Goal: Use online tool/utility: Utilize a website feature to perform a specific function

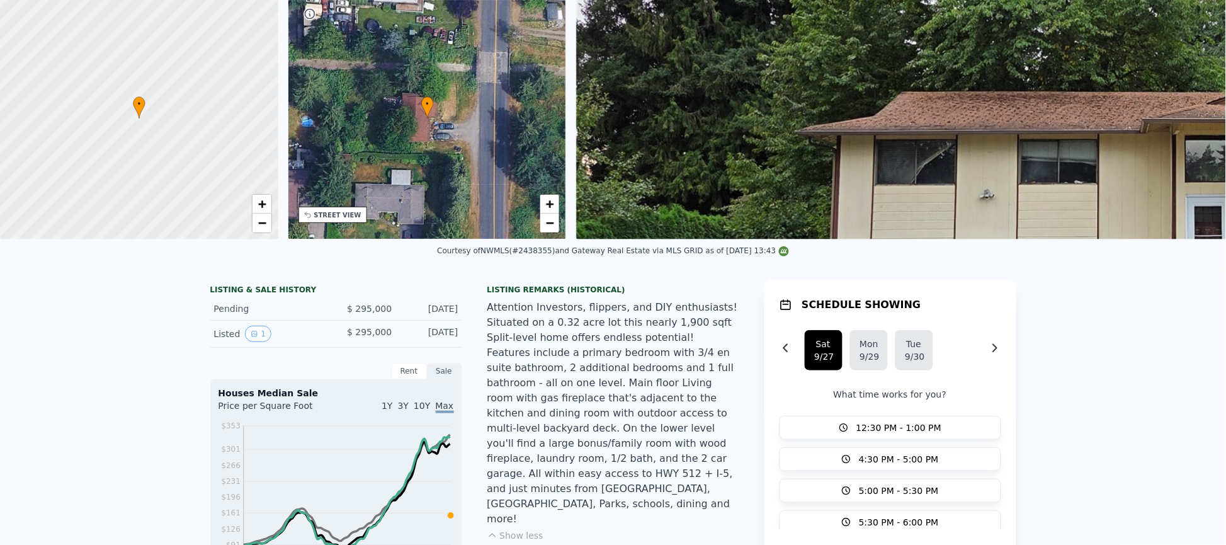
scroll to position [4, 0]
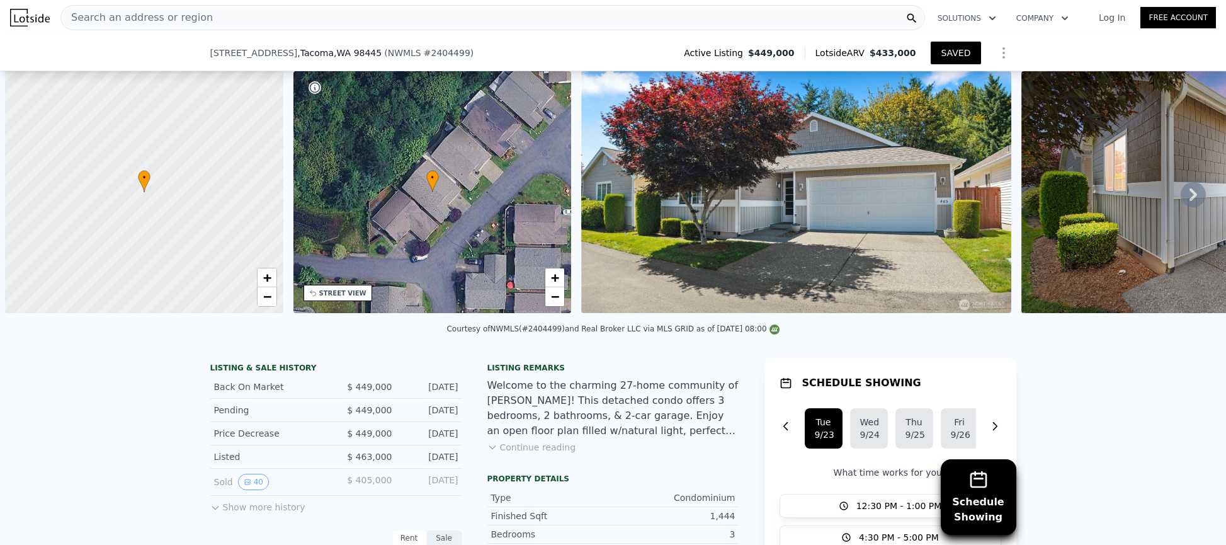
select select "30"
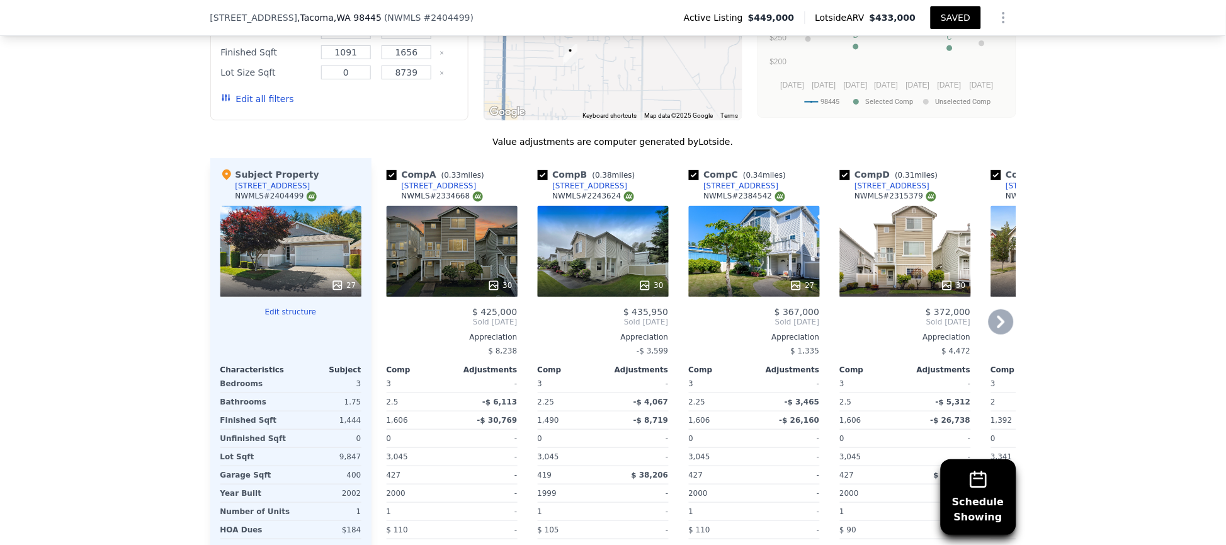
checkbox input "true"
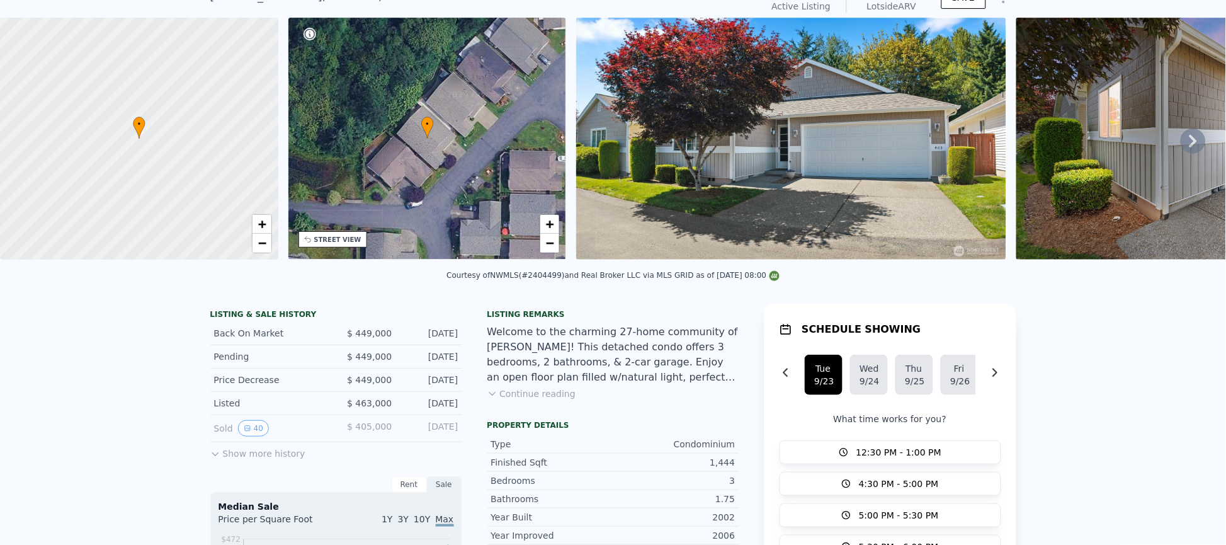
scroll to position [0, 0]
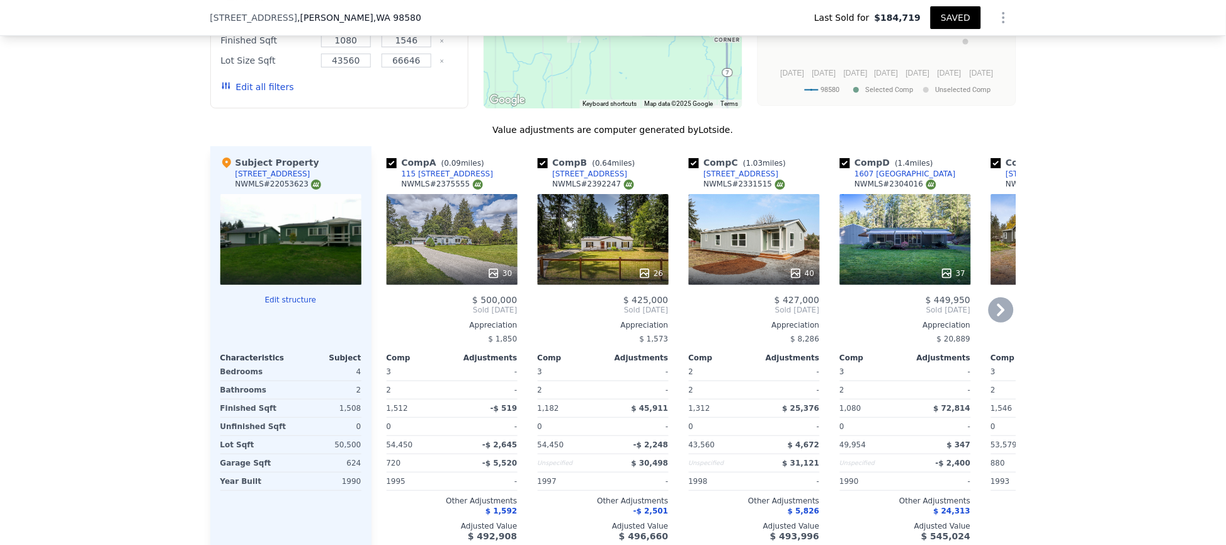
scroll to position [687, 0]
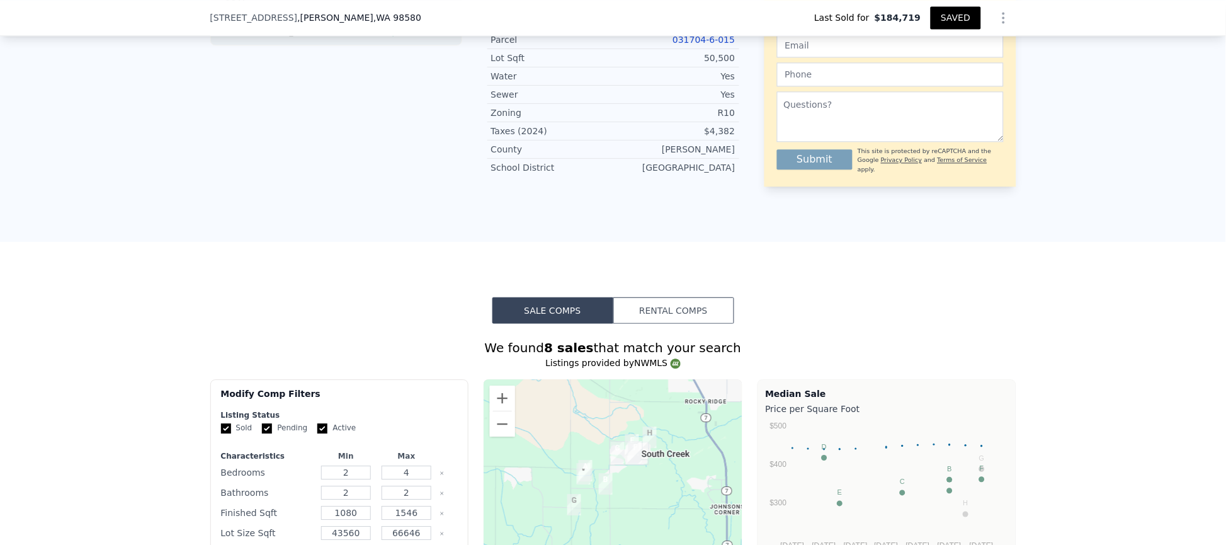
type input "1680"
checkbox input "true"
type input "$ 496,000"
type input "$ 0"
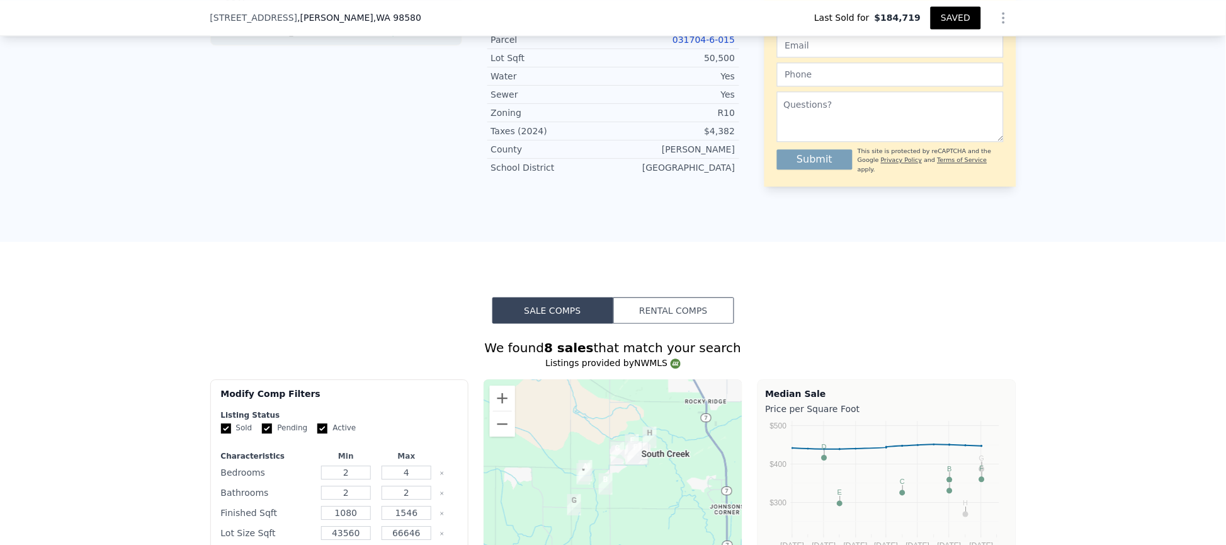
type input "$ 359,316"
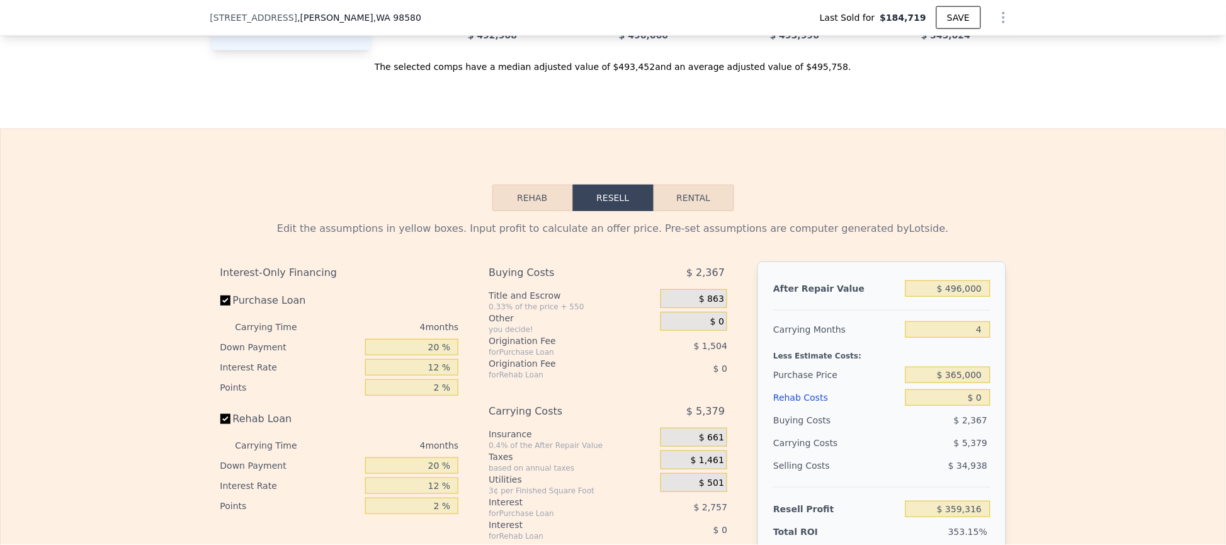
scroll to position [1885, 0]
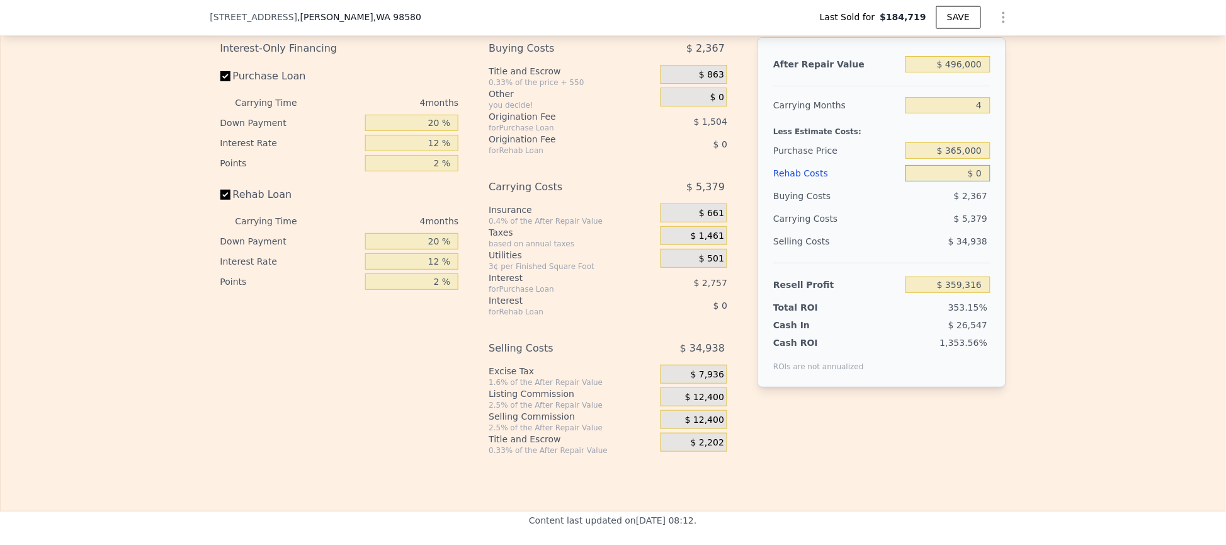
click at [935, 181] on input "$ 0" at bounding box center [948, 173] width 84 height 16
click at [947, 159] on input "$ 365,000" at bounding box center [948, 150] width 84 height 16
type input "$ 372,000"
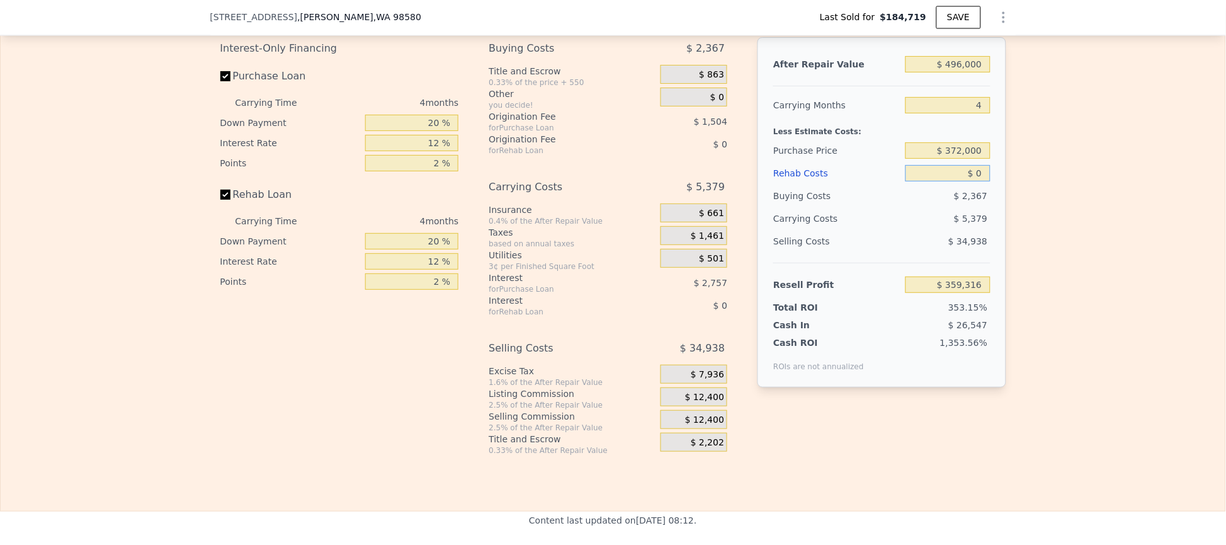
click at [954, 181] on input "$ 0" at bounding box center [948, 173] width 84 height 16
type input "$ 67,786"
type input "$ 40"
type input "$ 67,745"
type input "$ 400"
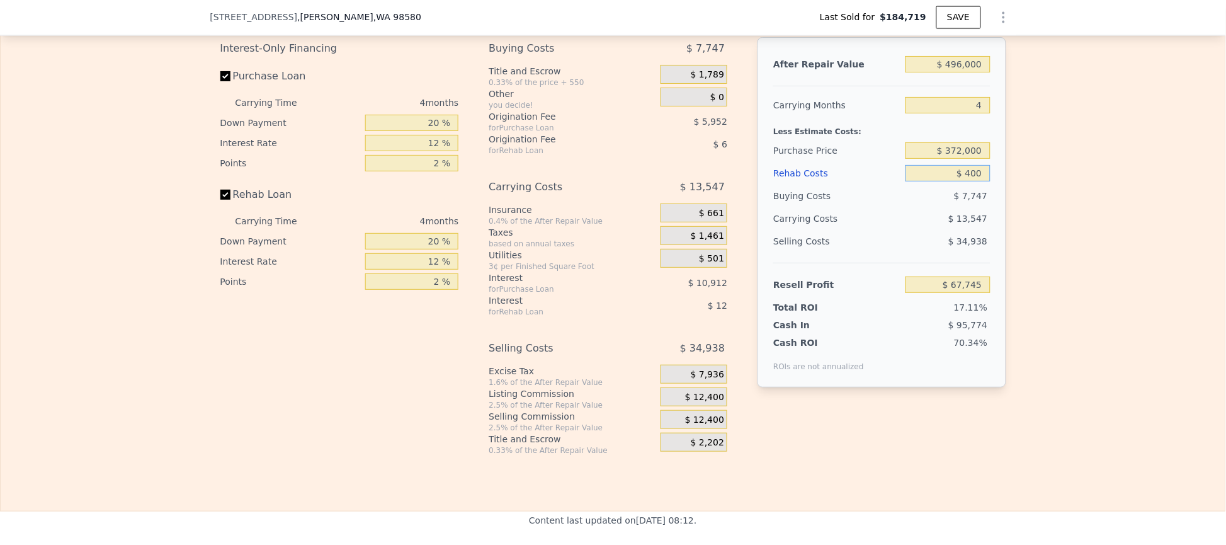
type input "$ 67,368"
type input "$ 4,000"
type input "$ 63,606"
type input "$ 40,000"
type input "$ 25,974"
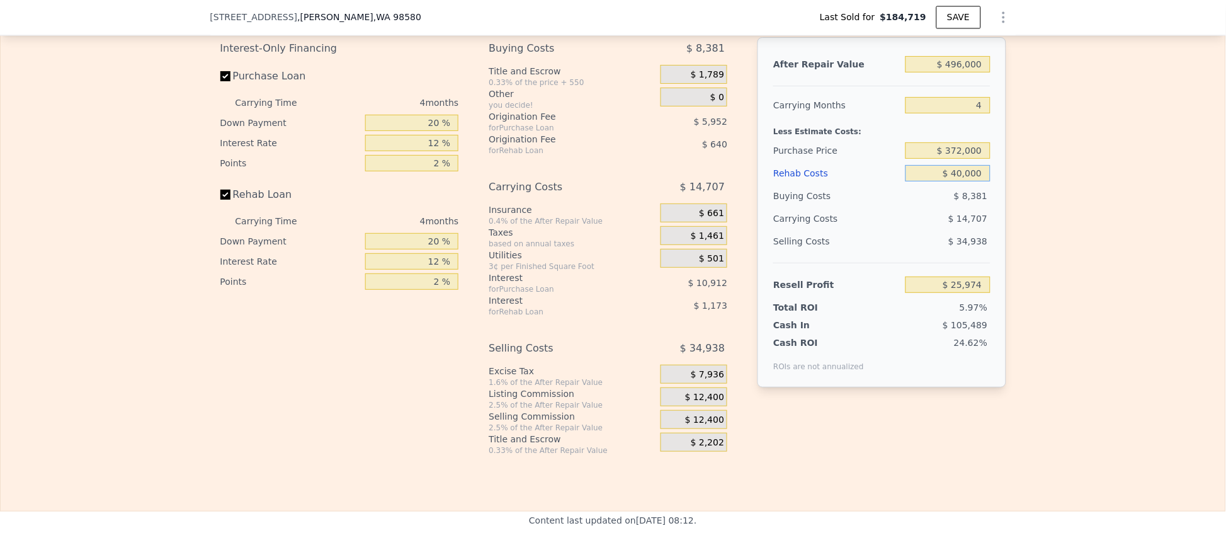
type input "$ 400,000"
type input "-$ 350,346"
click at [942, 113] on input "4" at bounding box center [948, 105] width 84 height 16
click at [957, 181] on input "$ 400,000" at bounding box center [948, 173] width 84 height 16
type input "$ 40,000"
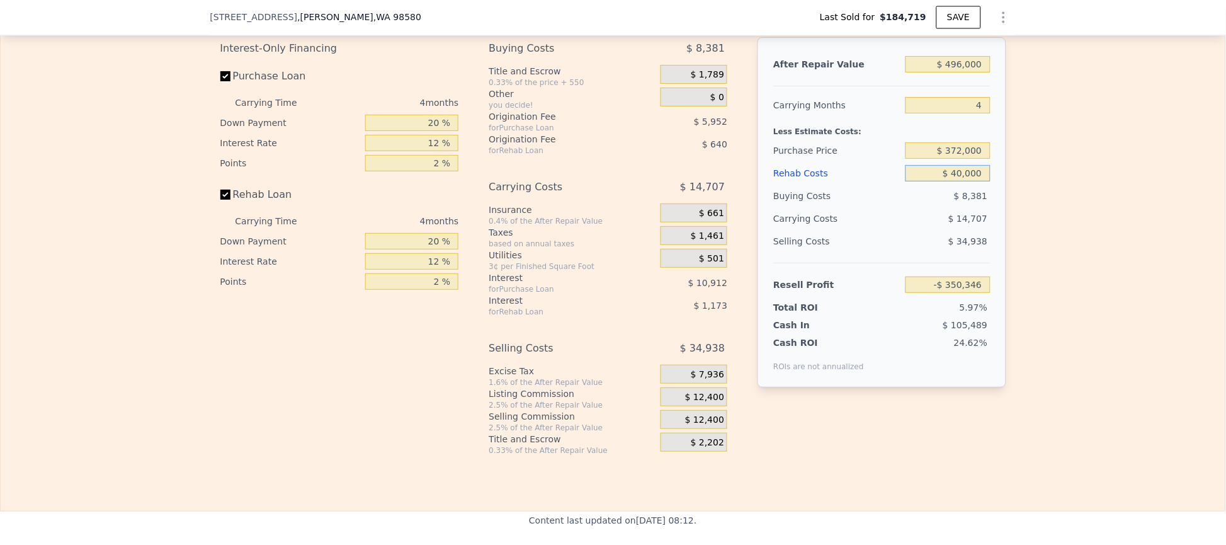
type input "$ 25,974"
type input "$ 40,000"
click at [850, 207] on div "Buying Costs" at bounding box center [837, 196] width 127 height 23
click at [222, 81] on input "Purchase Loan" at bounding box center [225, 76] width 10 height 10
checkbox input "false"
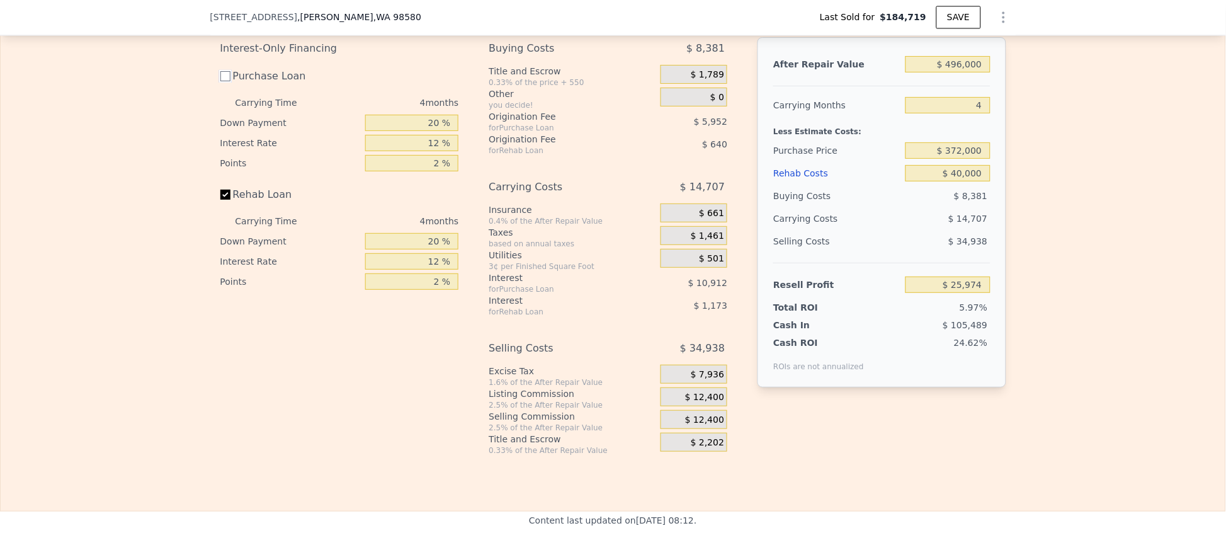
type input "$ 42,838"
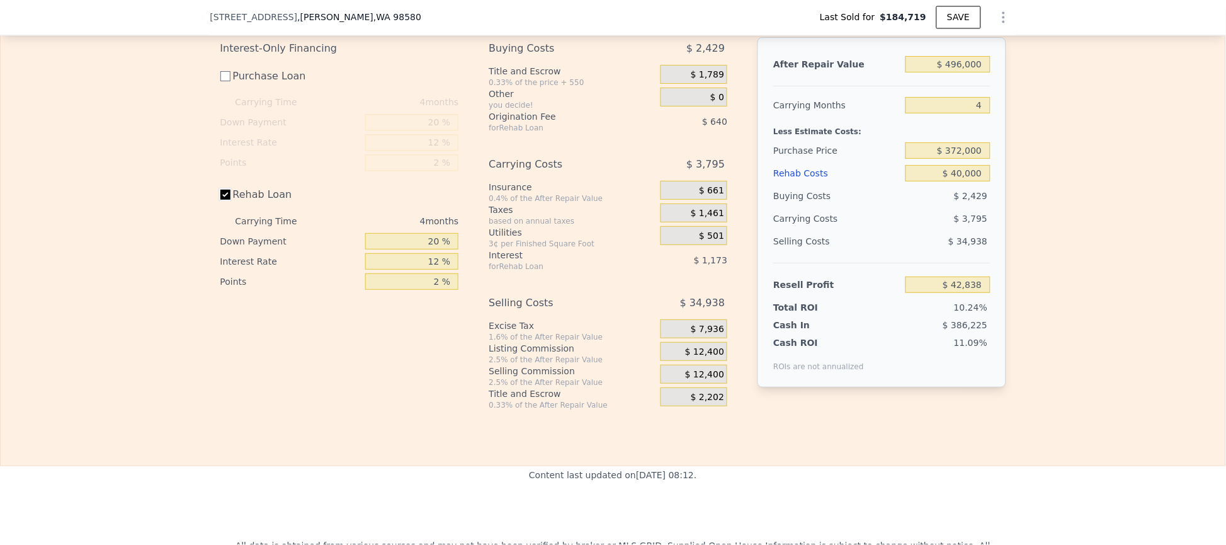
click at [220, 200] on input "Rehab Loan" at bounding box center [225, 195] width 10 height 10
checkbox input "false"
type input "$ 44,650"
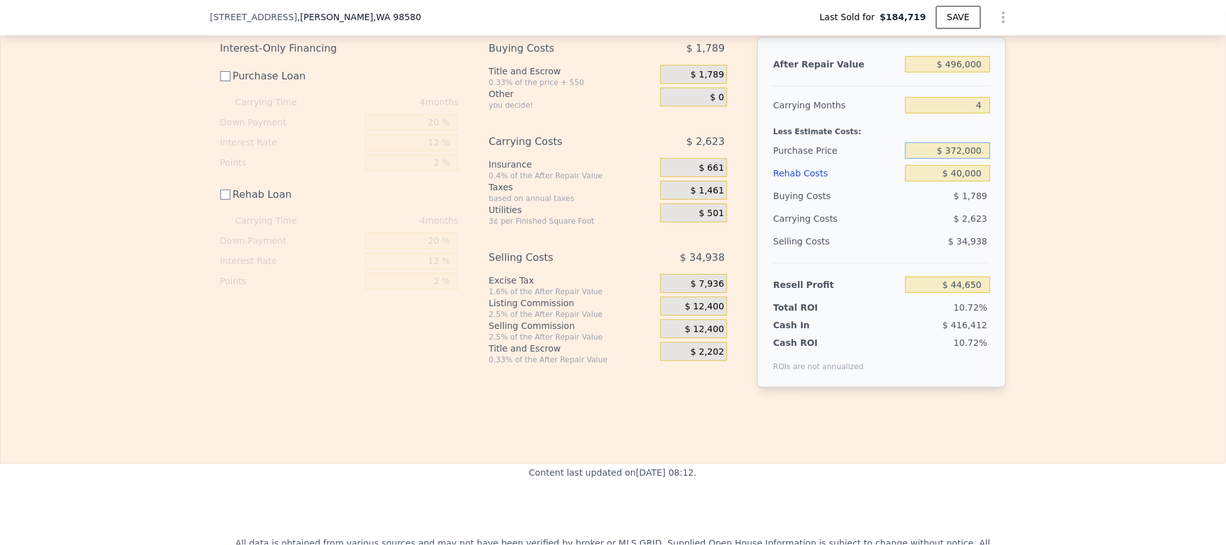
click at [957, 159] on input "$ 372,000" at bounding box center [948, 150] width 84 height 16
click at [958, 159] on input "$ 372,000" at bounding box center [948, 150] width 84 height 16
click at [970, 181] on input "$ 40,000" at bounding box center [948, 173] width 84 height 16
click at [971, 162] on div "$ 372,000" at bounding box center [948, 150] width 84 height 23
click at [972, 159] on input "$ 372,000" at bounding box center [948, 150] width 84 height 16
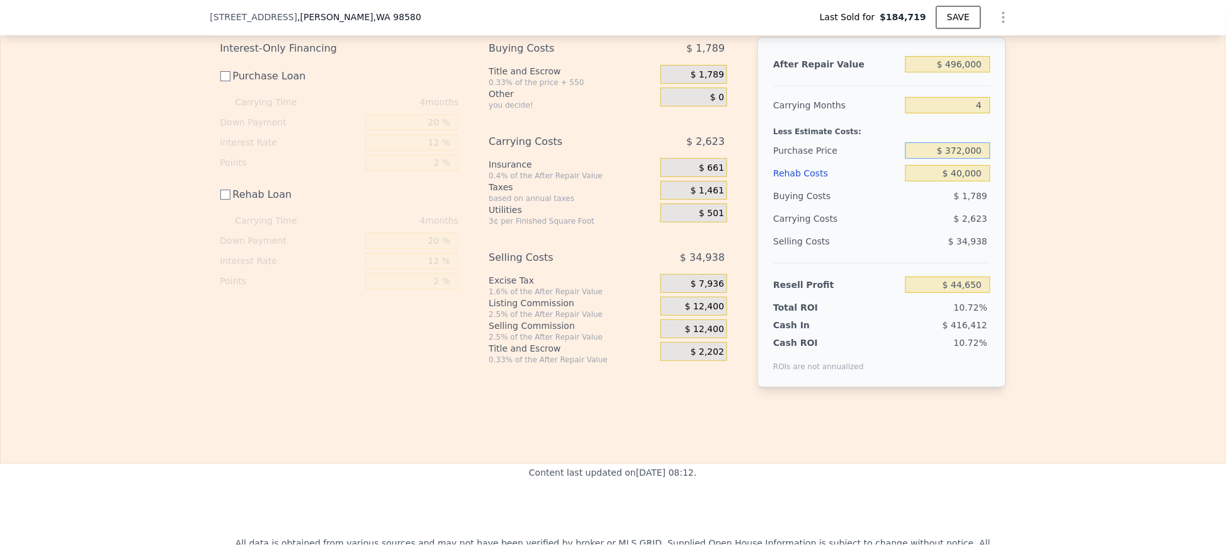
click at [953, 159] on input "$ 372,000" at bounding box center [948, 150] width 84 height 16
type input "$ 345,000"
click at [936, 181] on input "$ 40,000" at bounding box center [948, 173] width 84 height 16
type input "$ 71,740"
click at [975, 181] on input "$ 40,000" at bounding box center [948, 173] width 84 height 16
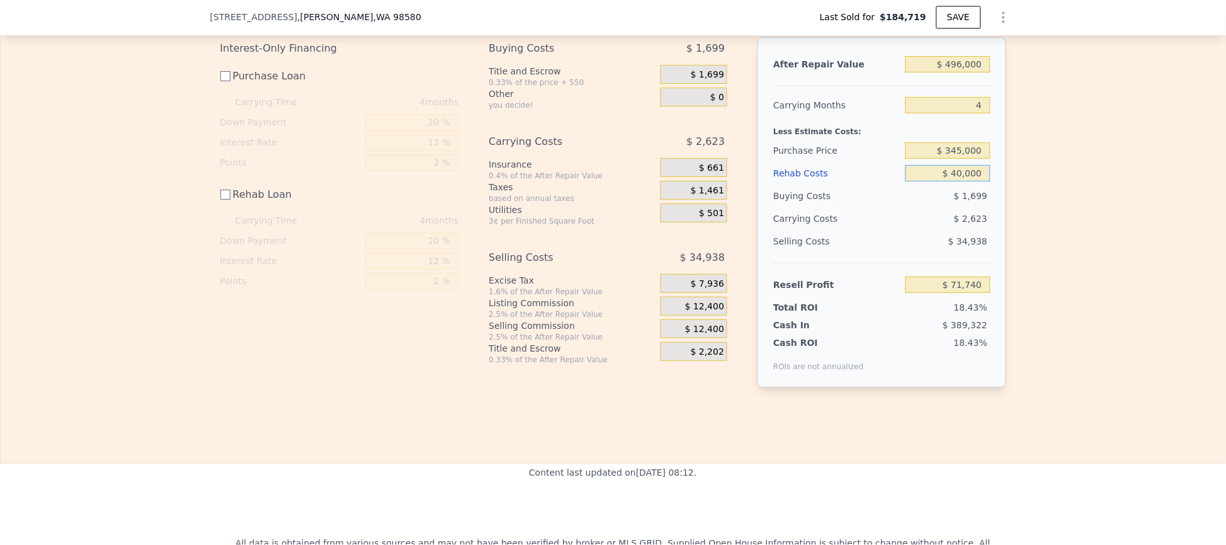
click at [975, 181] on input "$ 40,000" at bounding box center [948, 173] width 84 height 16
type input "$ 3"
type input "$ 111,737"
type input "$ 30"
type input "$ 111,710"
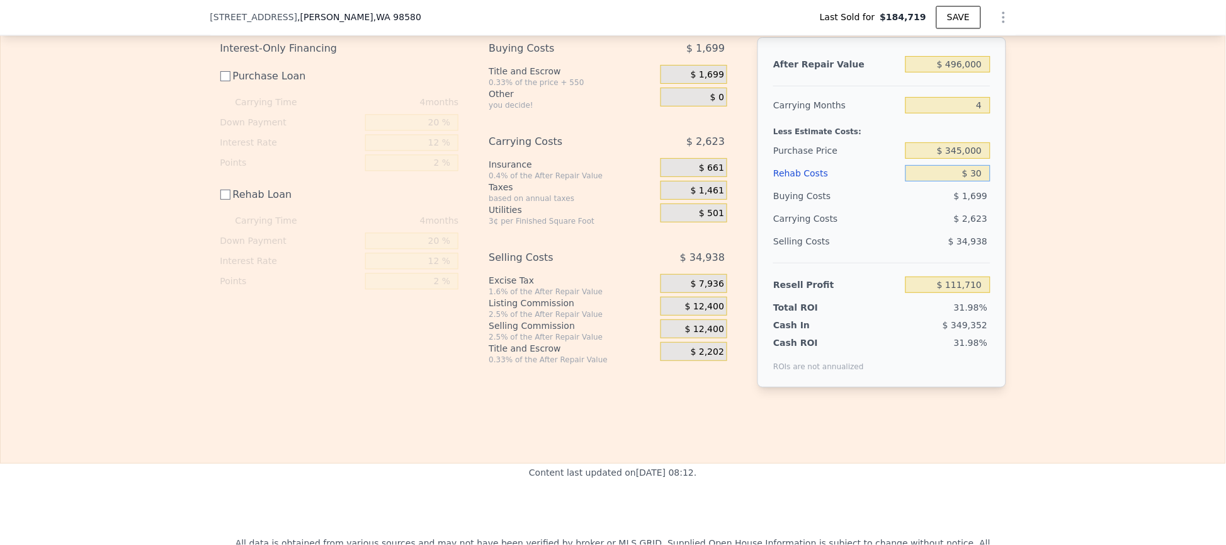
type input "$ 300"
type input "$ 111,440"
type input "$ 30,000"
type input "$ 81,740"
type input "$ 30,000"
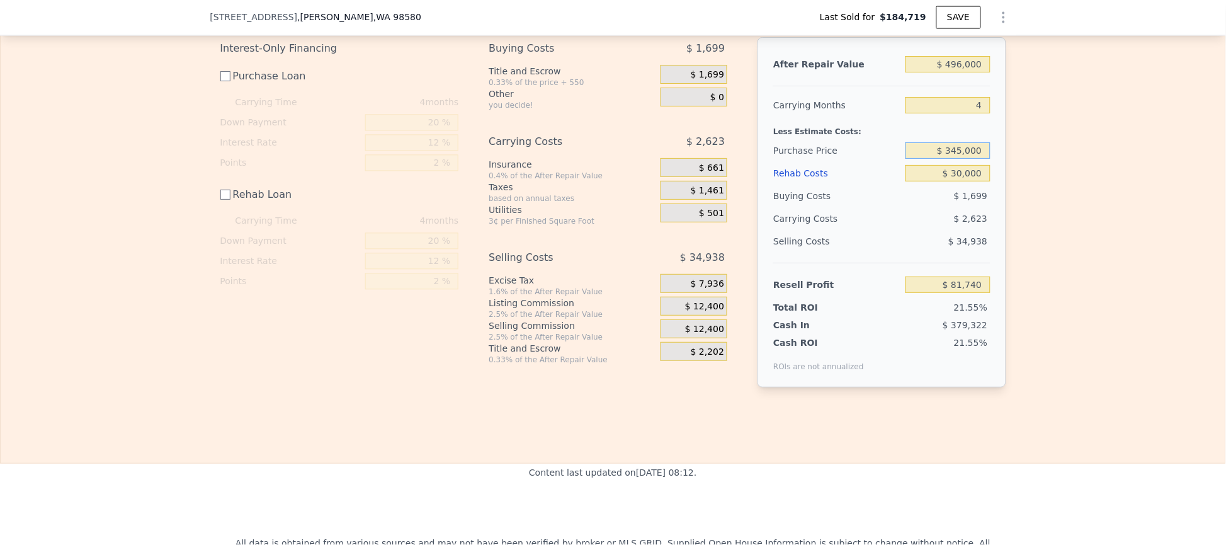
click at [974, 159] on input "$ 345,000" at bounding box center [948, 150] width 84 height 16
click at [956, 159] on input "$ 345,000" at bounding box center [948, 150] width 84 height 16
click at [969, 159] on input "$ 345,000" at bounding box center [948, 150] width 84 height 16
click at [961, 159] on input "$ 345,000" at bounding box center [948, 150] width 84 height 16
click at [957, 159] on input "$ 345,000" at bounding box center [948, 150] width 84 height 16
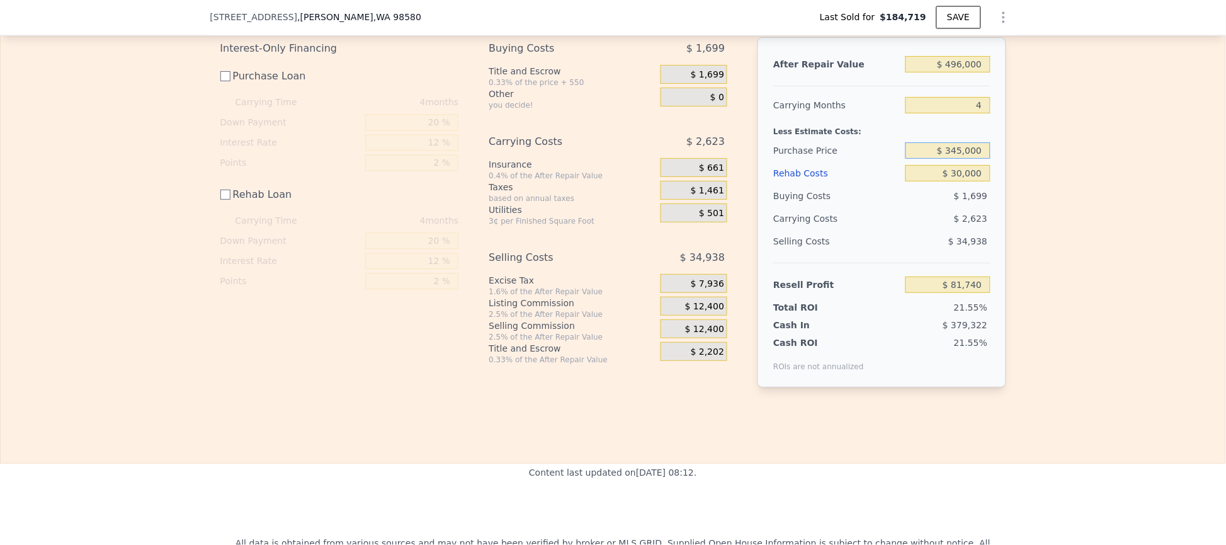
click at [959, 159] on input "$ 345,000" at bounding box center [948, 150] width 84 height 16
type input "$ 370,000"
click at [953, 113] on input "4" at bounding box center [948, 105] width 84 height 16
type input "$ 56,657"
click at [705, 335] on span "$ 12,400" at bounding box center [704, 329] width 39 height 11
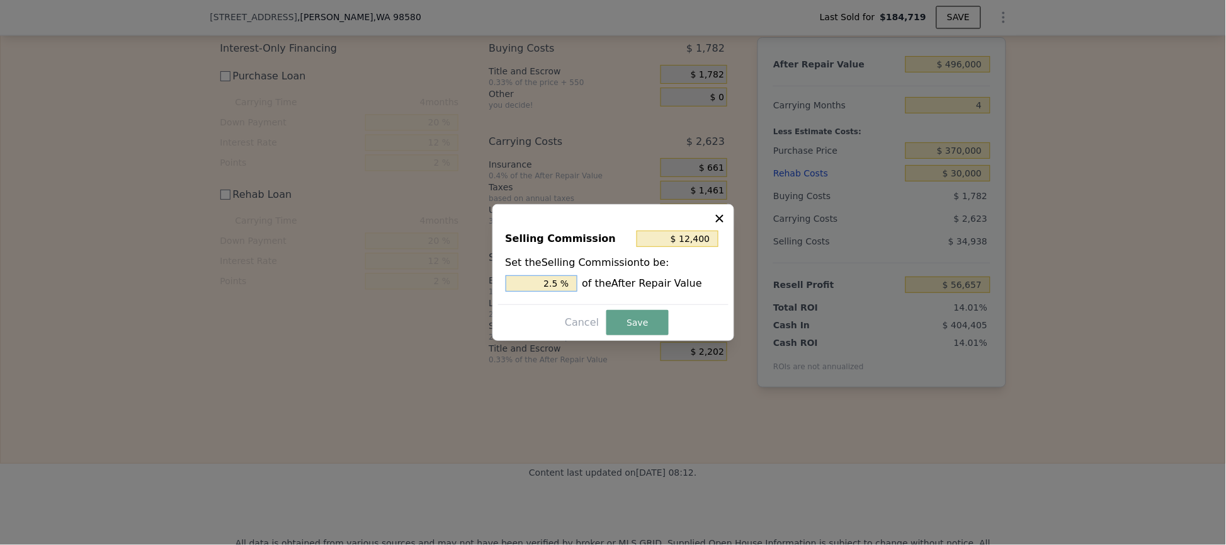
click at [556, 283] on input "2.5 %" at bounding box center [542, 283] width 72 height 16
click at [566, 285] on input "2.5 %" at bounding box center [542, 283] width 72 height 16
click at [538, 280] on input "2.5 %" at bounding box center [542, 283] width 72 height 16
type input "$ 4,960"
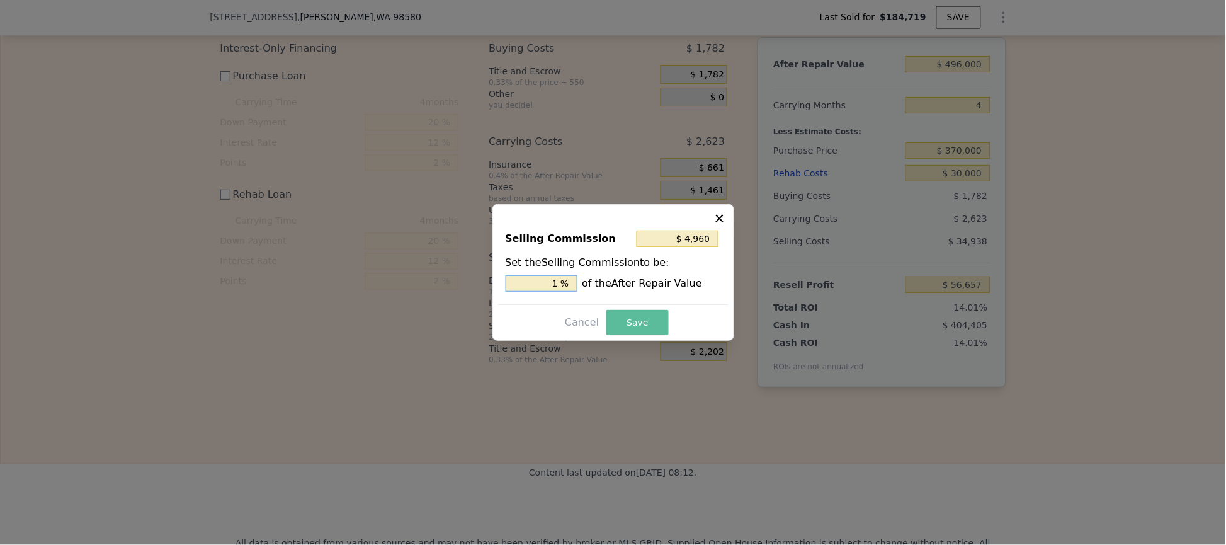
type input "1 %"
click at [651, 320] on button "Save" at bounding box center [638, 322] width 62 height 25
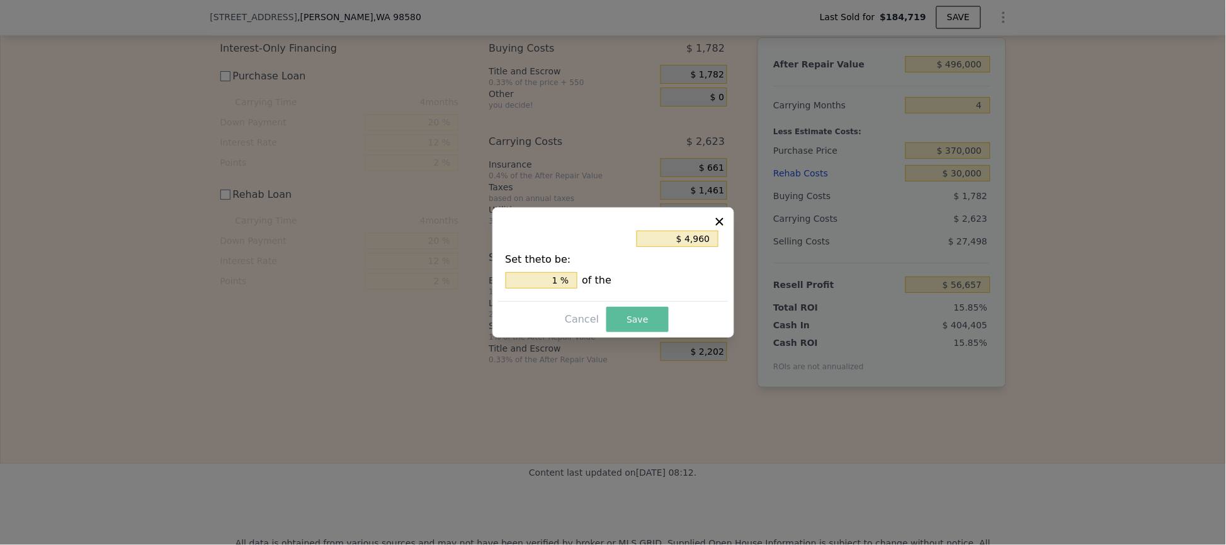
type input "$ 64,097"
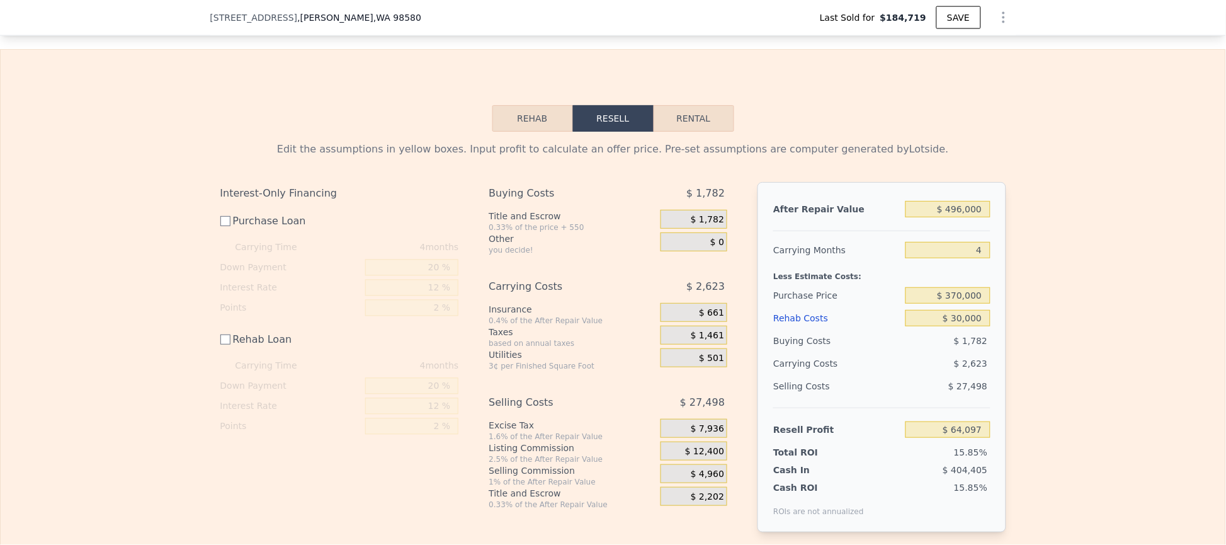
scroll to position [1696, 0]
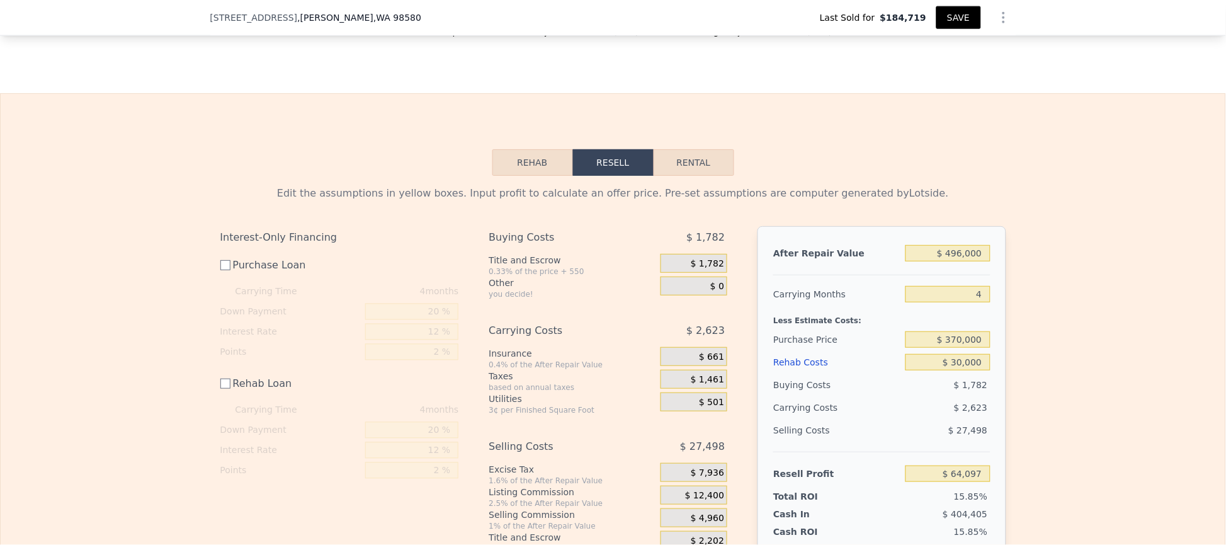
click at [944, 17] on button "SAVE" at bounding box center [959, 17] width 44 height 23
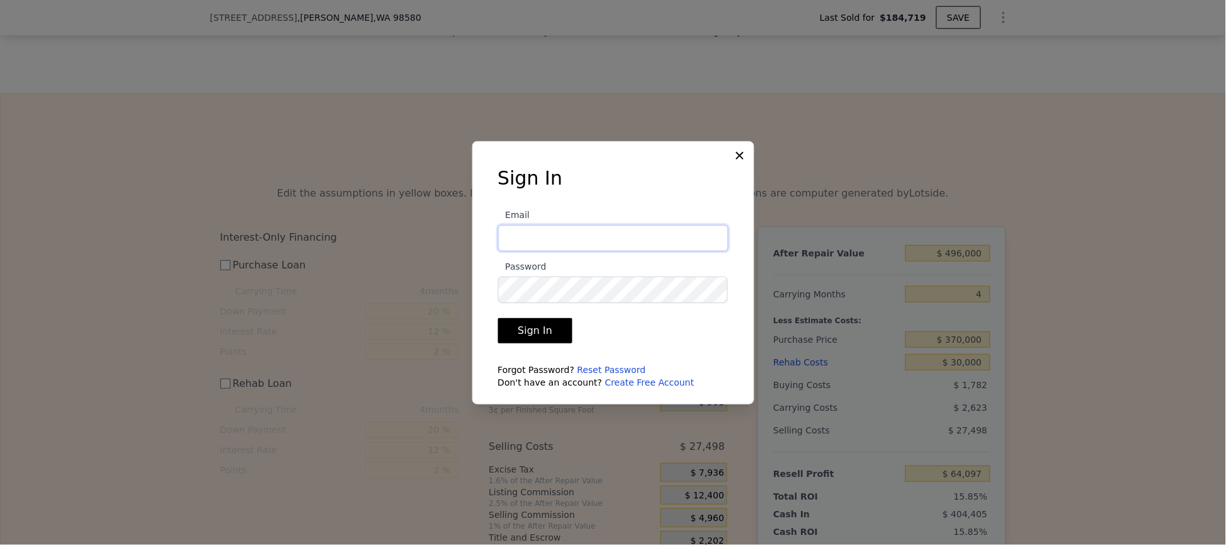
type input "Matt@commandedstrength.com"
click at [538, 330] on button "Sign In" at bounding box center [535, 330] width 75 height 25
checkbox input "true"
type input "$ 0"
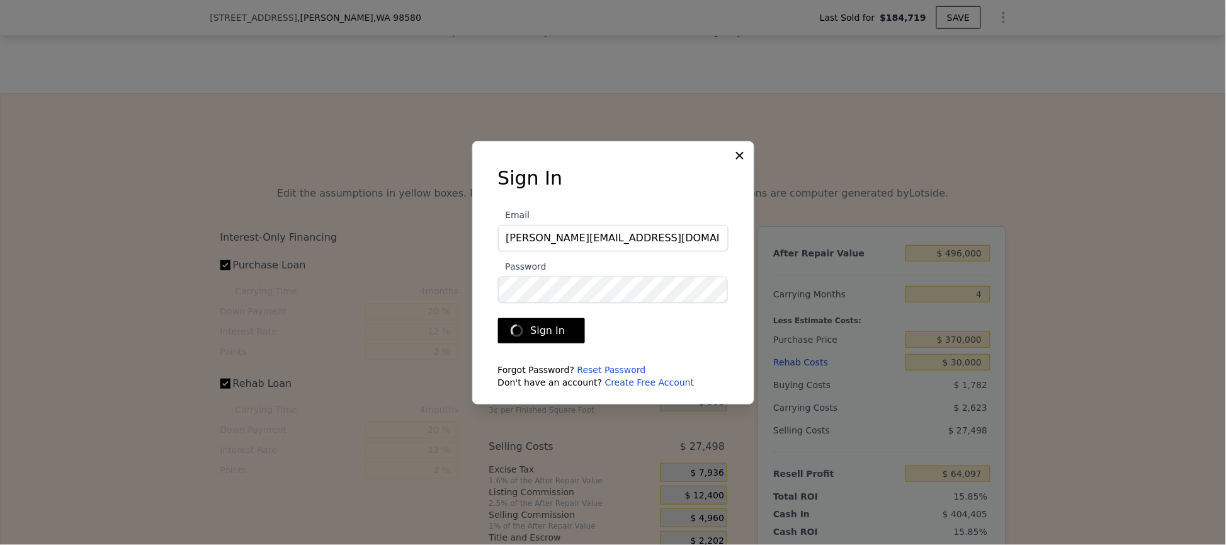
type input "$ 359,316"
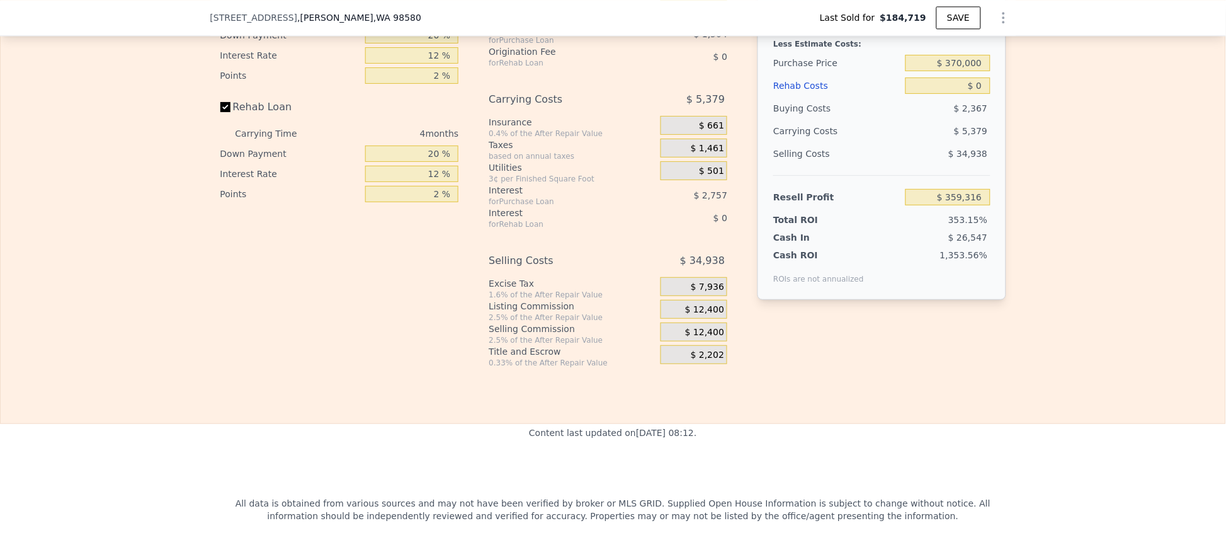
scroll to position [1767, 0]
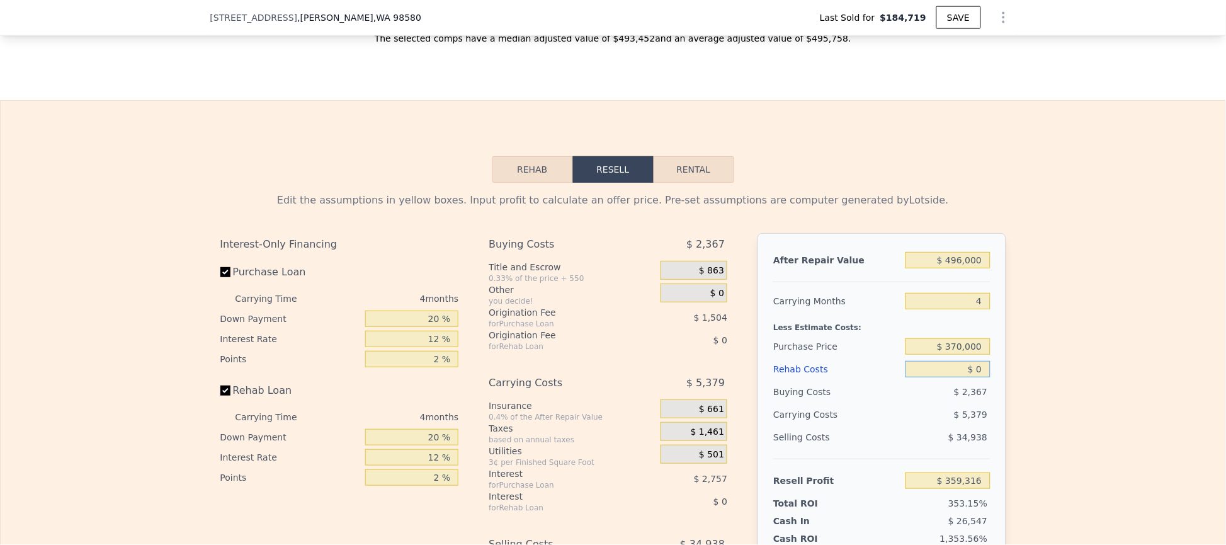
click at [955, 377] on input "$ 0" at bounding box center [948, 369] width 84 height 16
type input "$ 30"
type input "$ 359,286"
type input "$ 300"
type input "$ 359,003"
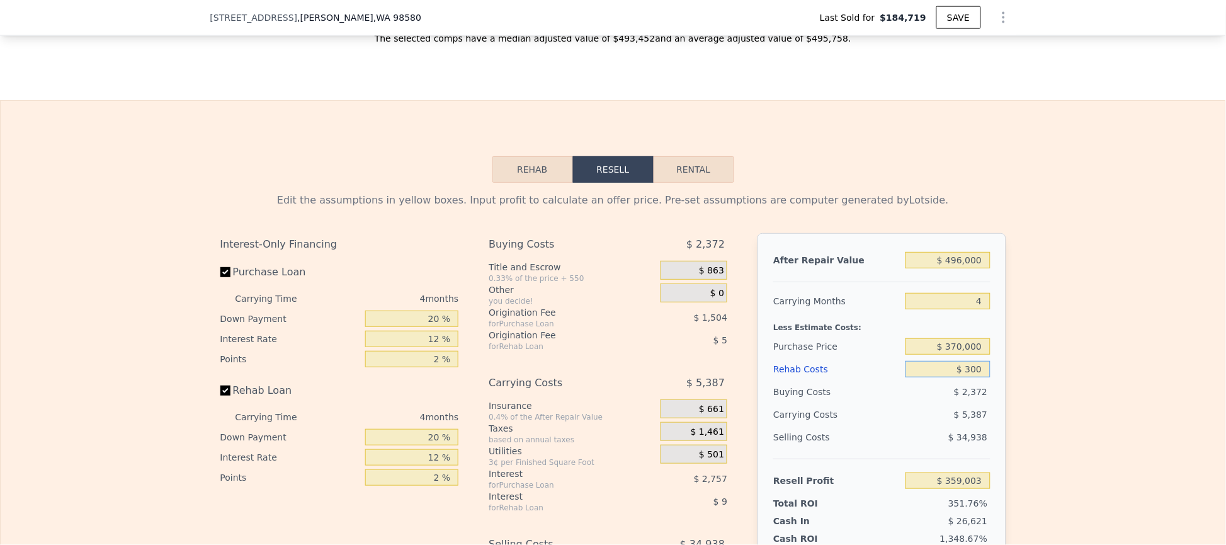
type input "$ 3,000"
type input "$ 356,180"
type input "$ 30,000"
type input "$ 327,956"
type input "$ 30,000"
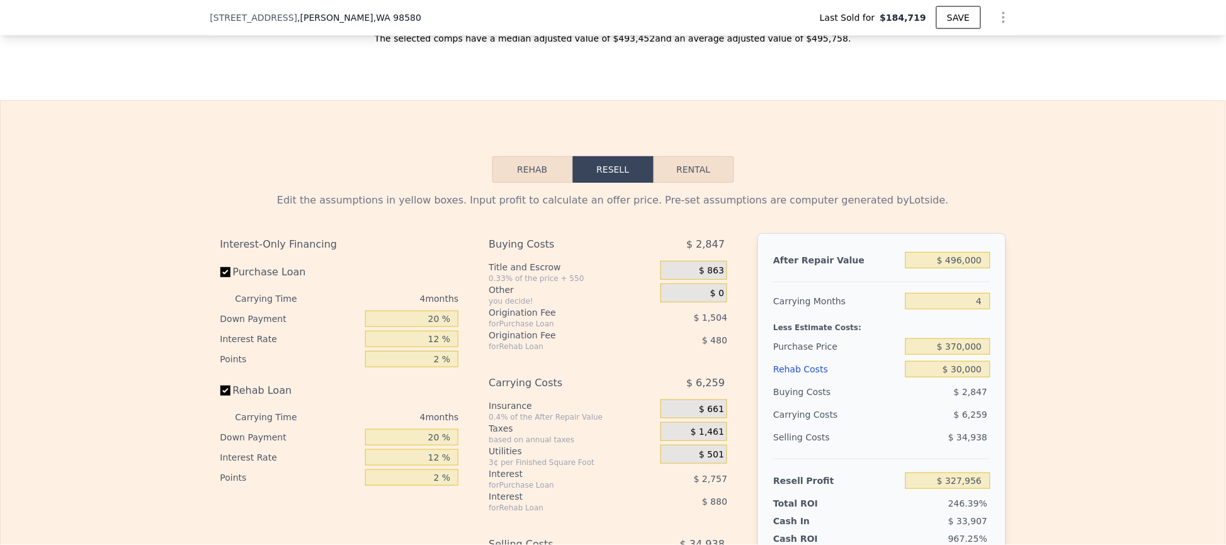
click at [1011, 337] on div "Edit the assumptions in yellow boxes. Input profit to calculate an offer price.…" at bounding box center [613, 417] width 1225 height 469
click at [221, 277] on input "Purchase Loan" at bounding box center [225, 272] width 10 height 10
checkbox input "false"
type input "$ 332,216"
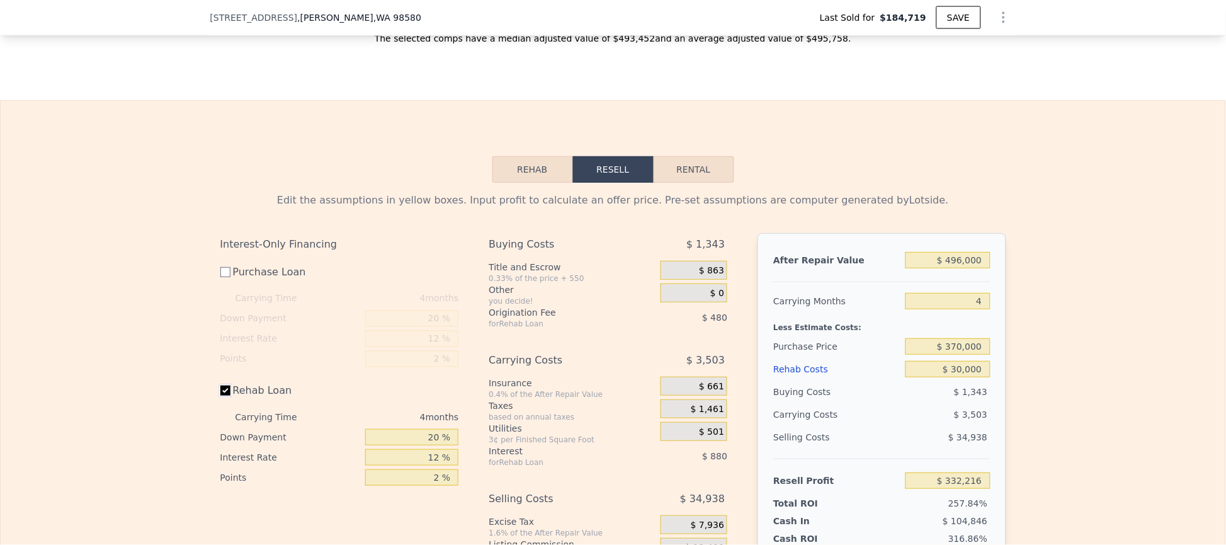
click at [220, 396] on input "Rehab Loan" at bounding box center [225, 391] width 10 height 10
checkbox input "false"
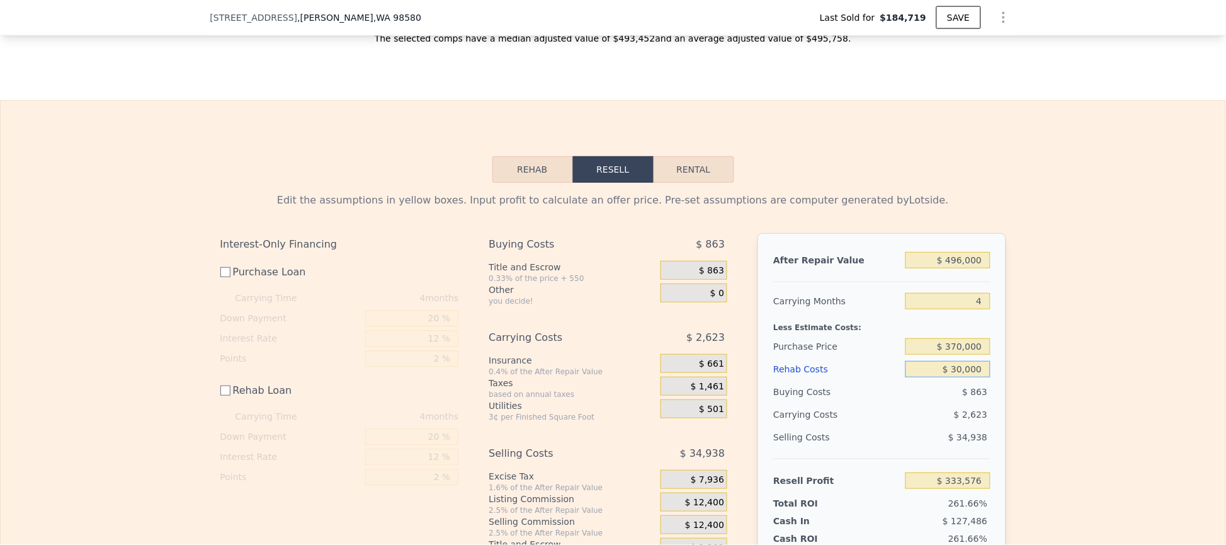
click at [952, 377] on input "$ 30,000" at bounding box center [948, 369] width 84 height 16
click at [959, 355] on input "$ 370,000" at bounding box center [948, 346] width 84 height 16
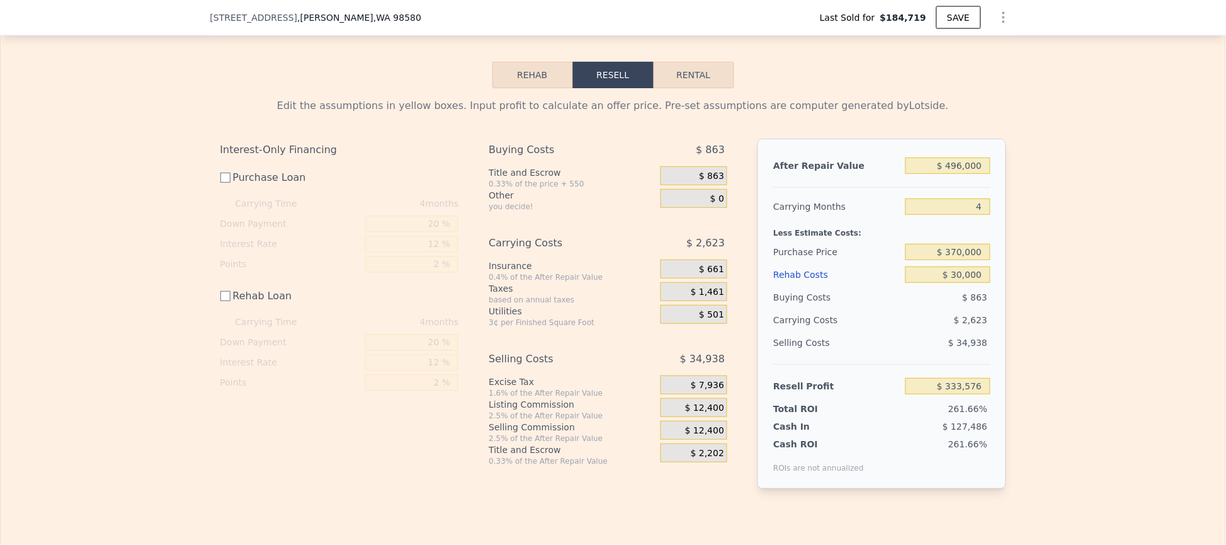
click at [1094, 397] on div "Edit the assumptions in yellow boxes. Input profit to calculate an offer price.…" at bounding box center [613, 298] width 1225 height 421
type input "$ 56,657"
click at [688, 440] on div "$ 12,400" at bounding box center [694, 430] width 67 height 19
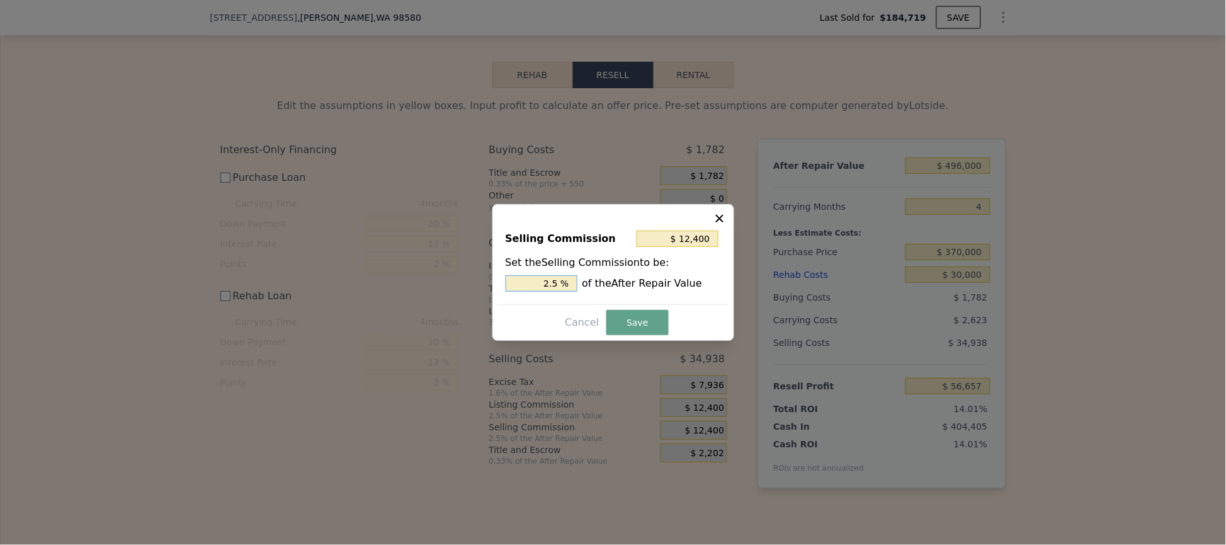
click at [539, 287] on input "2.5 %" at bounding box center [542, 283] width 72 height 16
type input "$ 4,960"
type input "1 %"
click at [648, 319] on button "Save" at bounding box center [638, 322] width 62 height 25
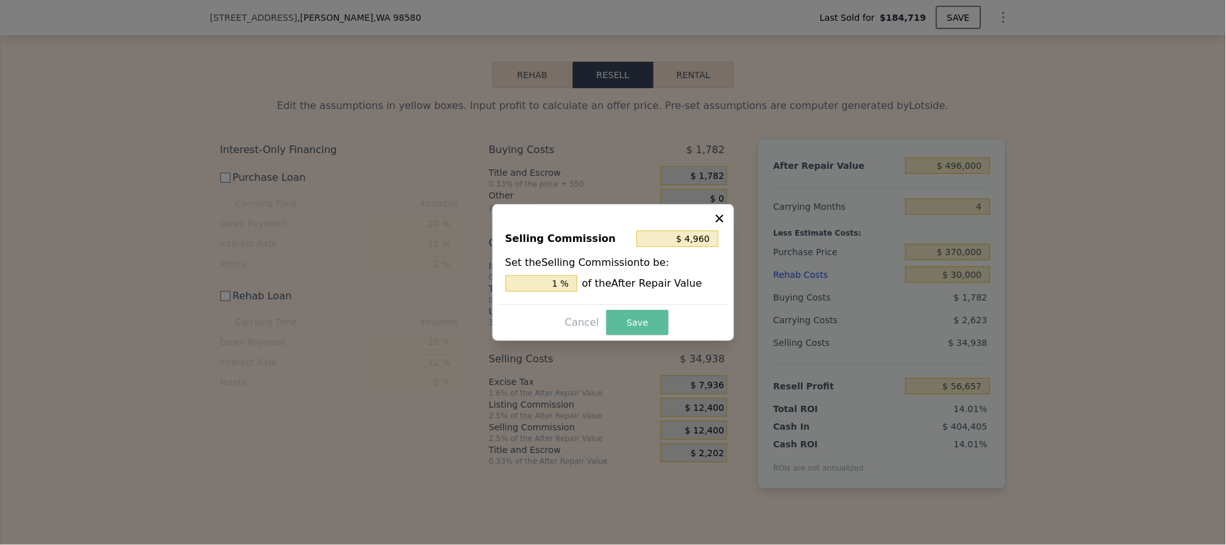
type input "$ 64,097"
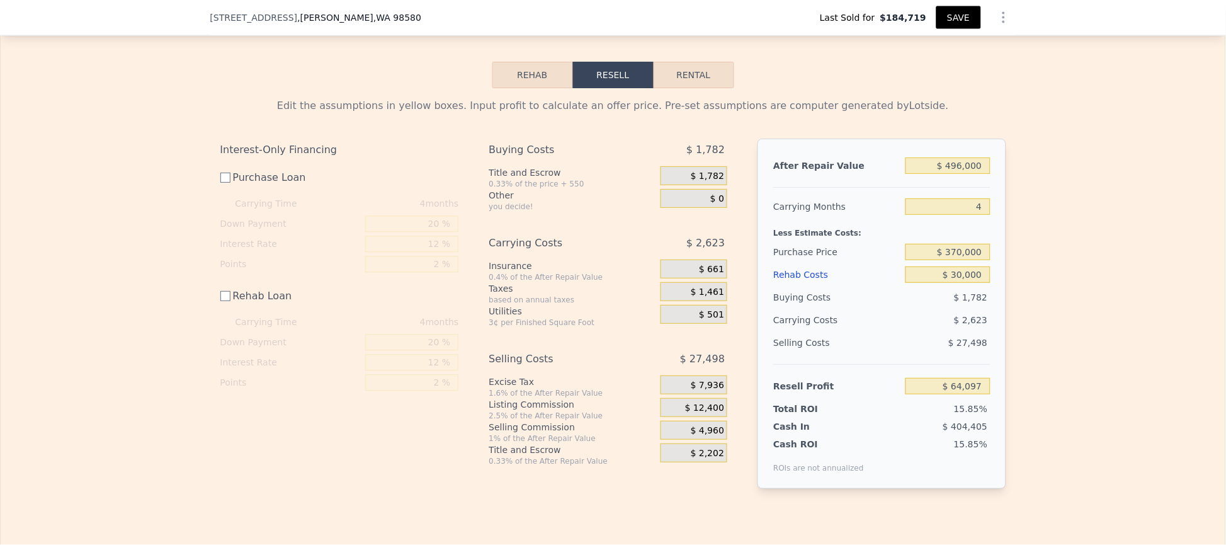
click at [949, 13] on button "SAVE" at bounding box center [959, 17] width 44 height 23
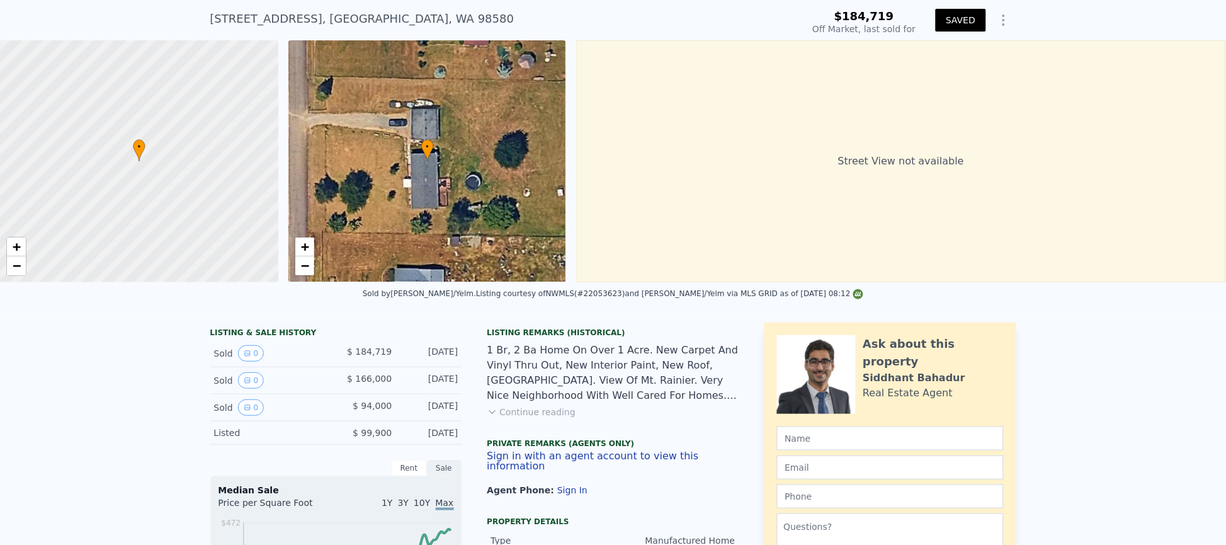
scroll to position [4, 0]
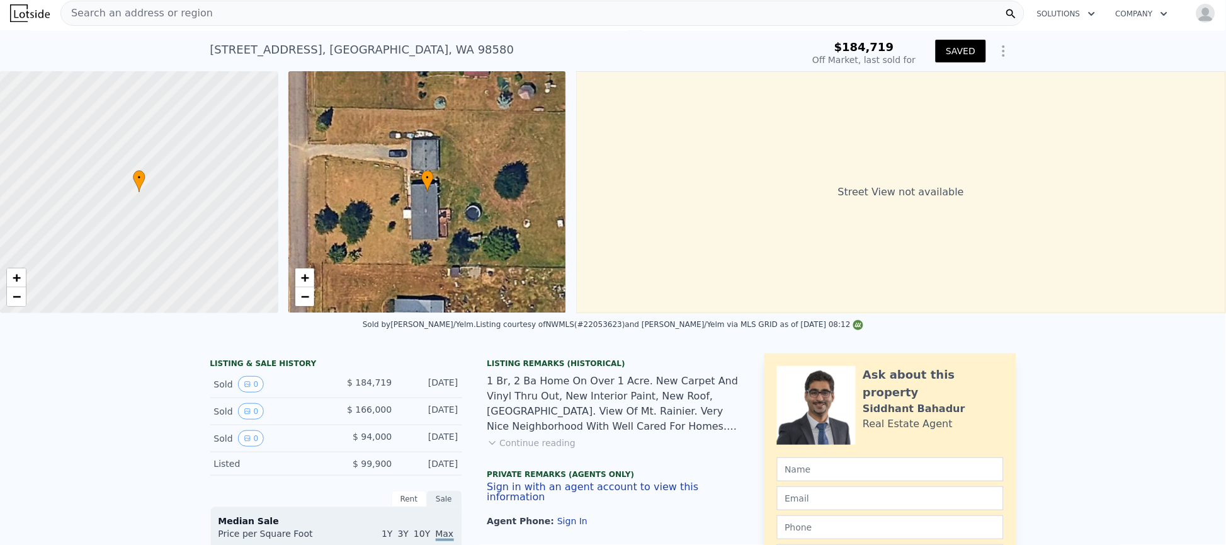
type input "1546"
type input "$ 495,000"
type input "$ 35,000"
type input "$ 63,170"
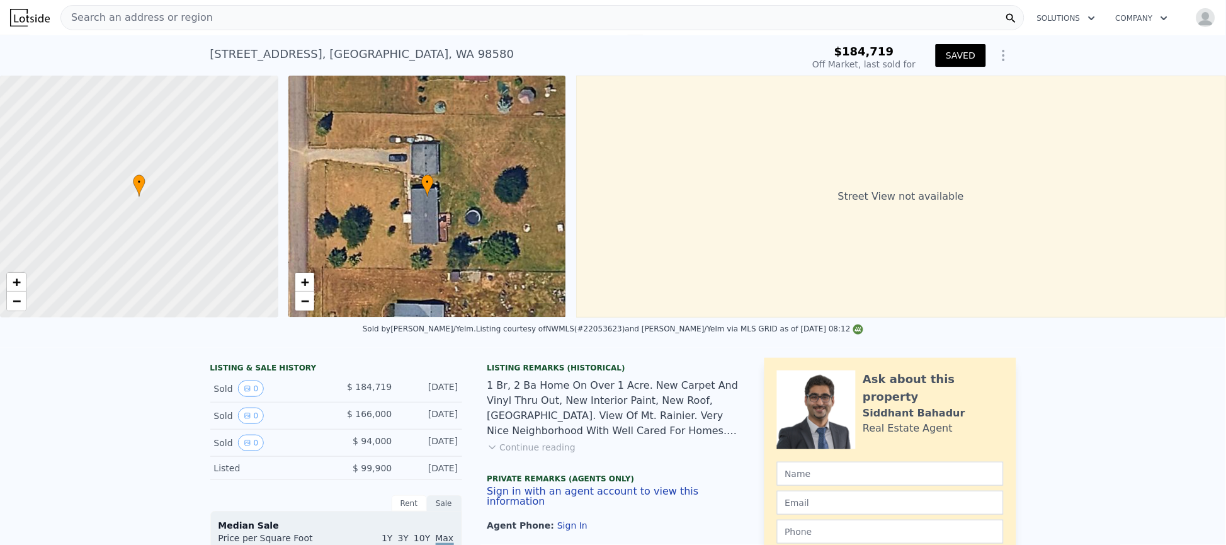
click at [329, 18] on div "Search an address or region" at bounding box center [542, 17] width 964 height 25
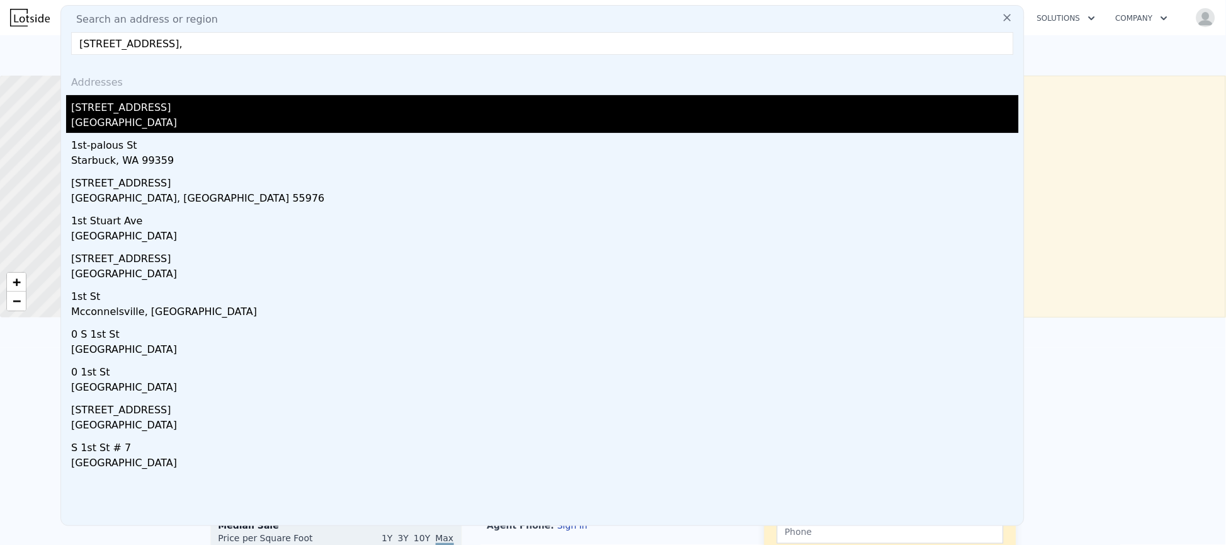
type input "7 1st st w,"
click at [111, 120] on div "Whitehall, MT 59759" at bounding box center [545, 124] width 948 height 18
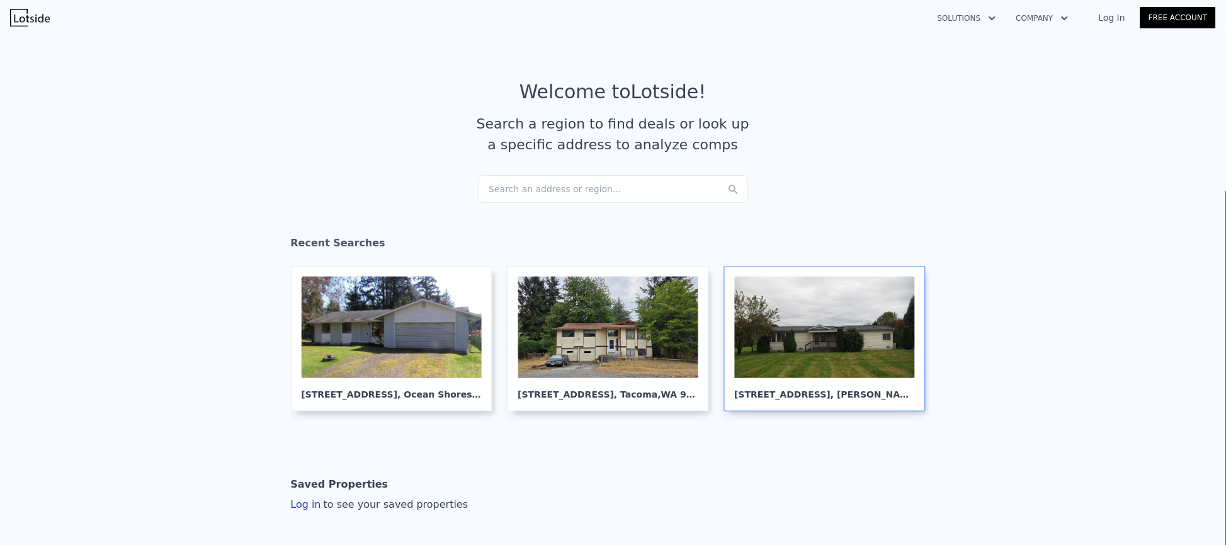
click at [825, 365] on div at bounding box center [825, 327] width 180 height 101
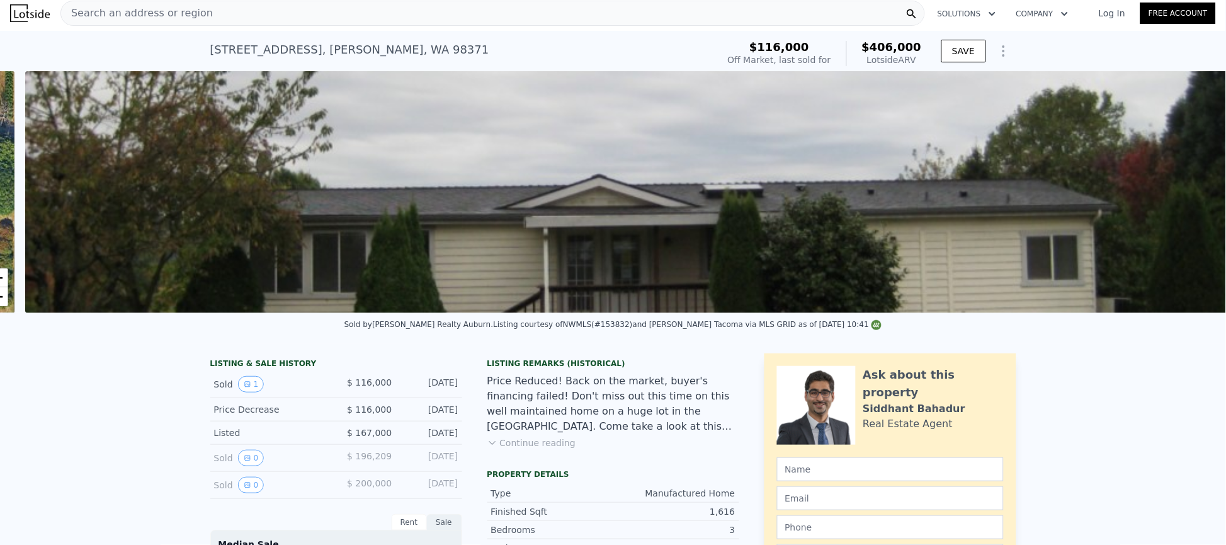
scroll to position [0, 576]
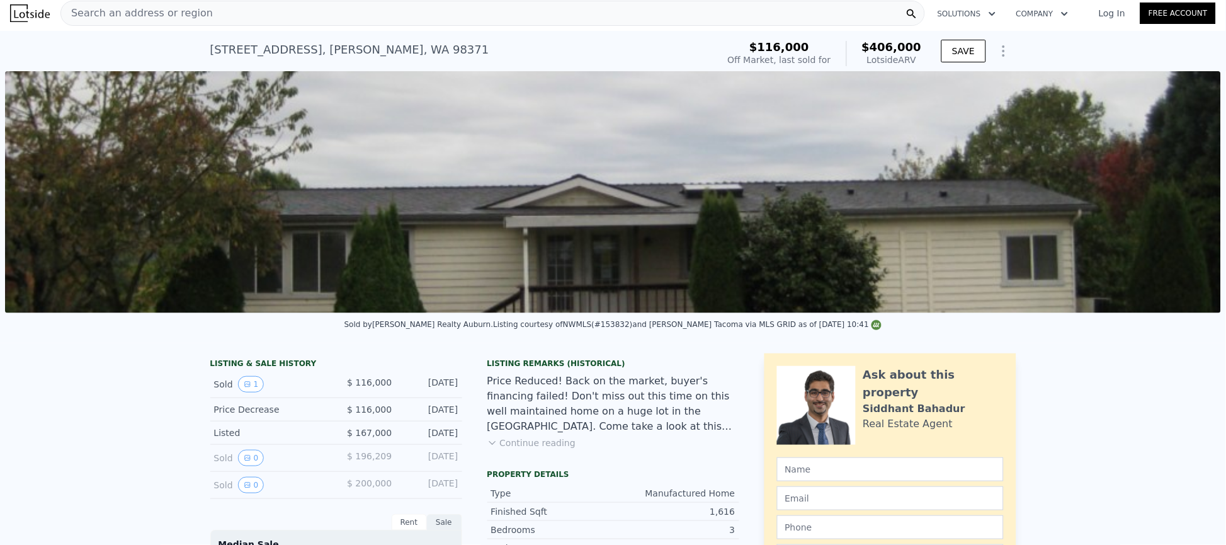
click at [1167, 312] on img at bounding box center [613, 192] width 1216 height 242
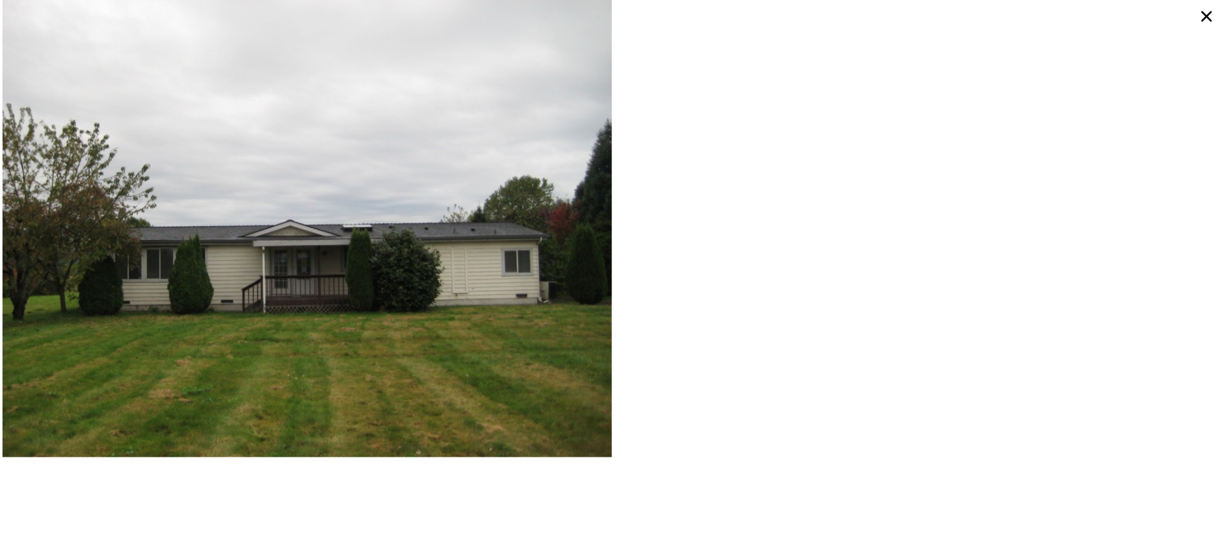
click at [1209, 24] on icon at bounding box center [1207, 16] width 23 height 23
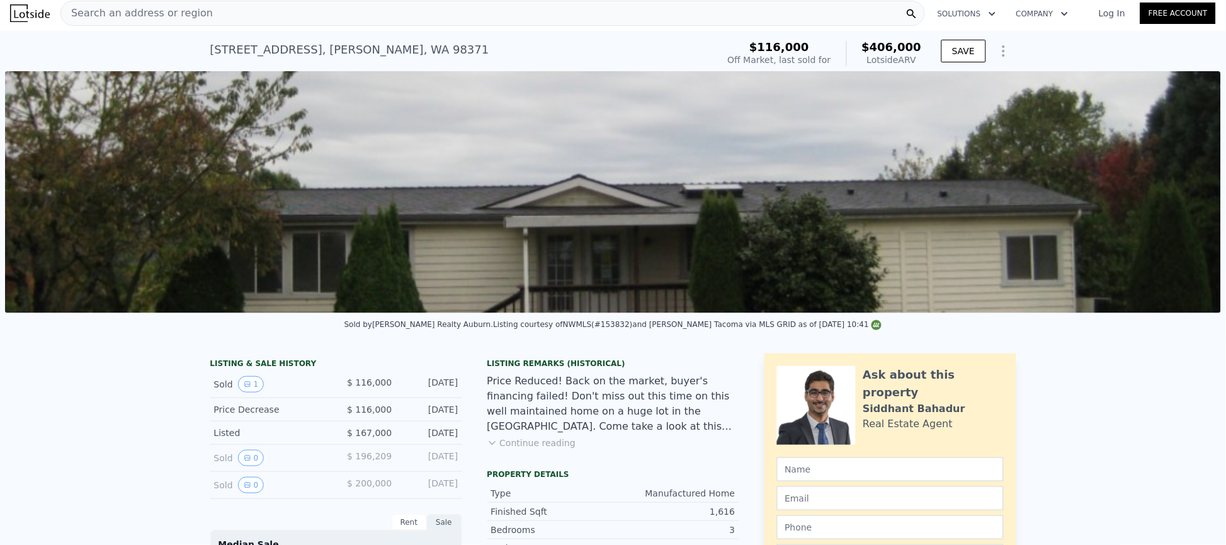
click at [1103, 11] on link "Log In" at bounding box center [1112, 13] width 57 height 13
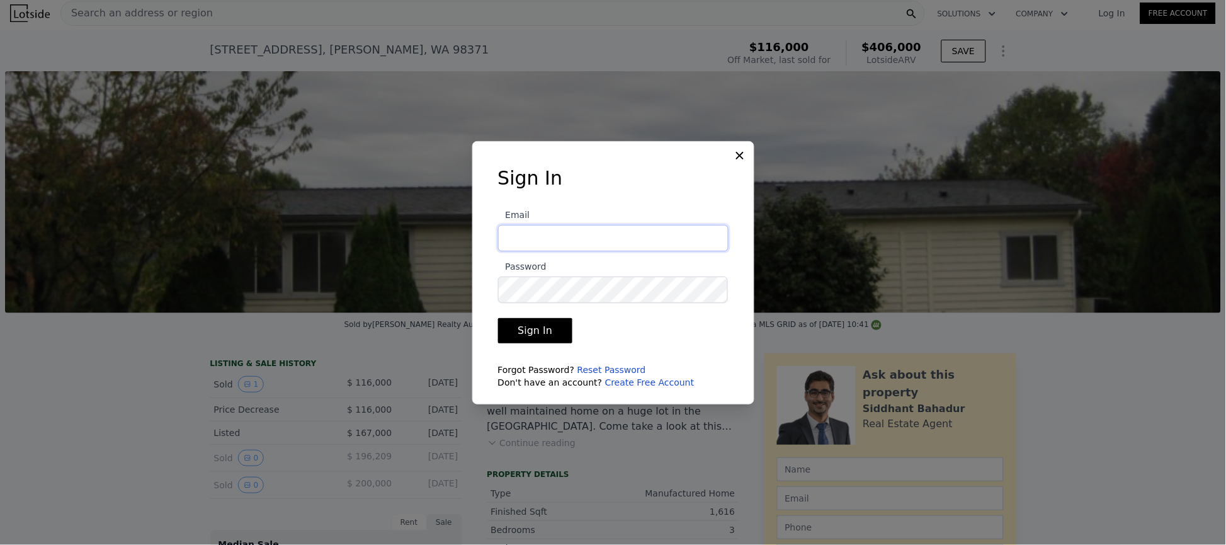
type input "[PERSON_NAME][EMAIL_ADDRESS][DOMAIN_NAME]"
click at [542, 322] on button "Sign In" at bounding box center [535, 330] width 75 height 25
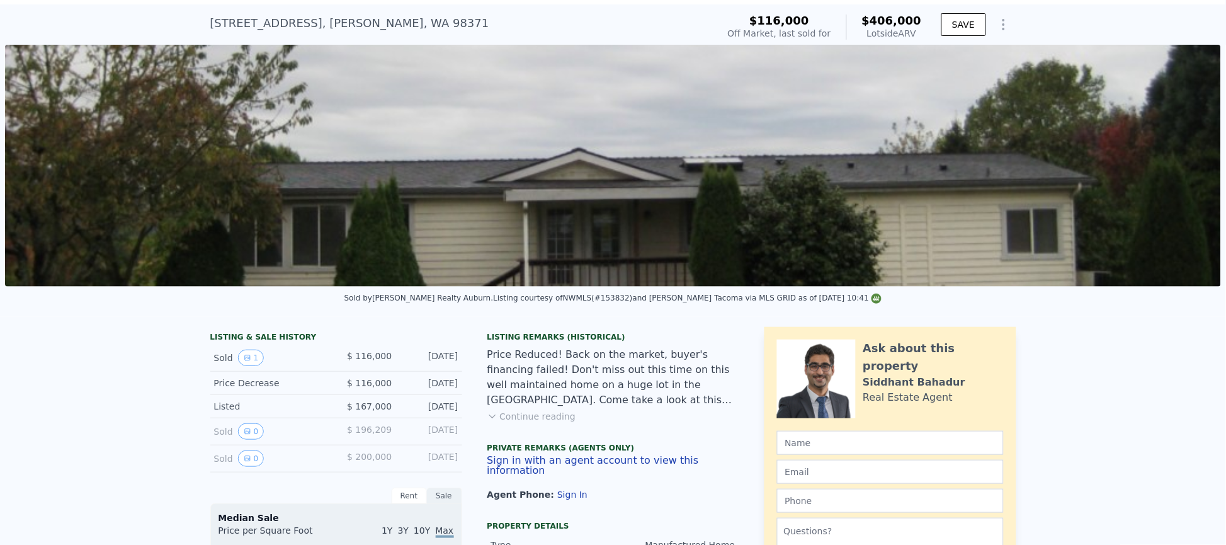
scroll to position [4, 0]
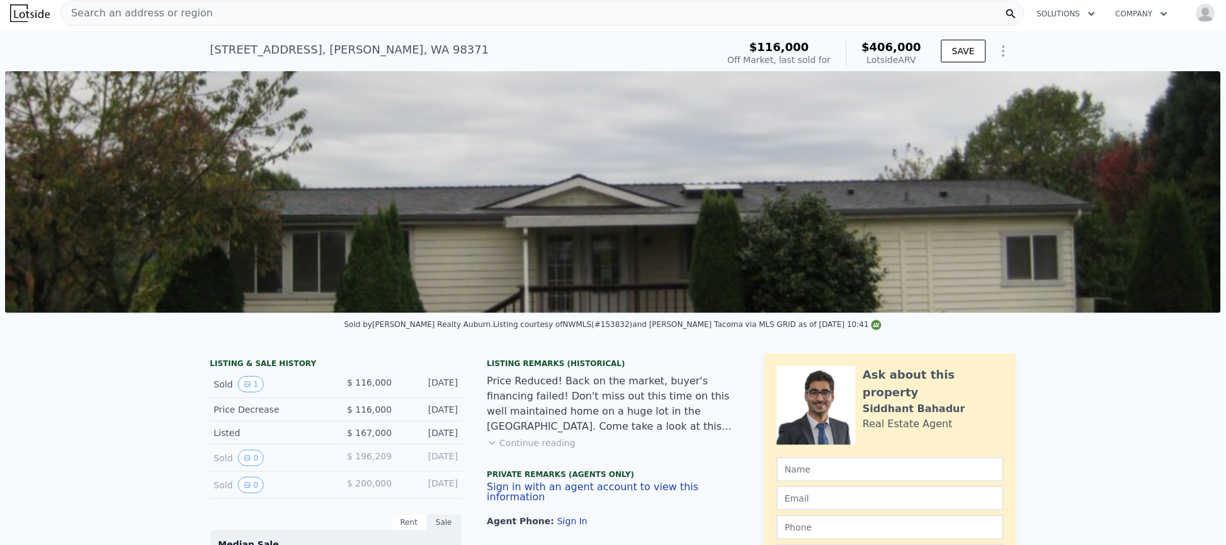
click at [466, 16] on div "Search an address or region" at bounding box center [542, 13] width 964 height 25
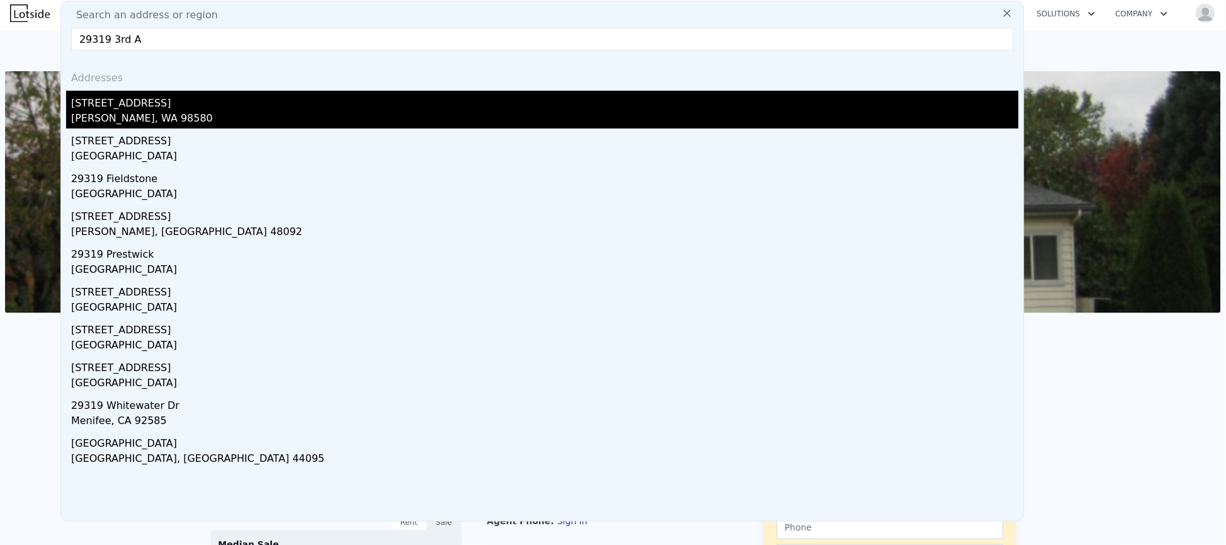
type input "29319 3rd A"
click at [93, 123] on div "Roy, WA 98580" at bounding box center [545, 120] width 948 height 18
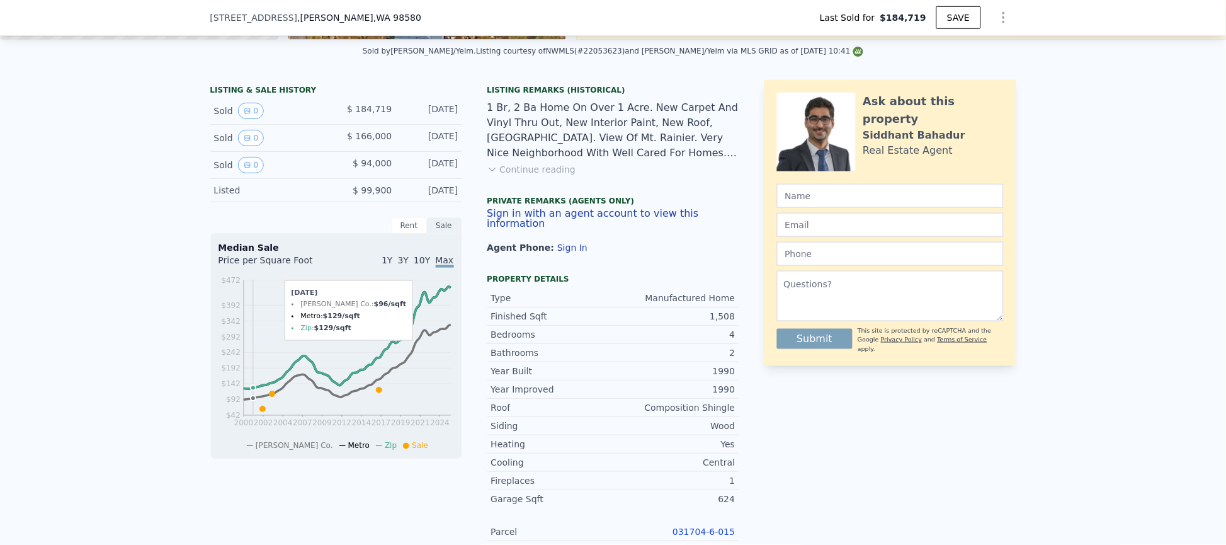
scroll to position [96, 0]
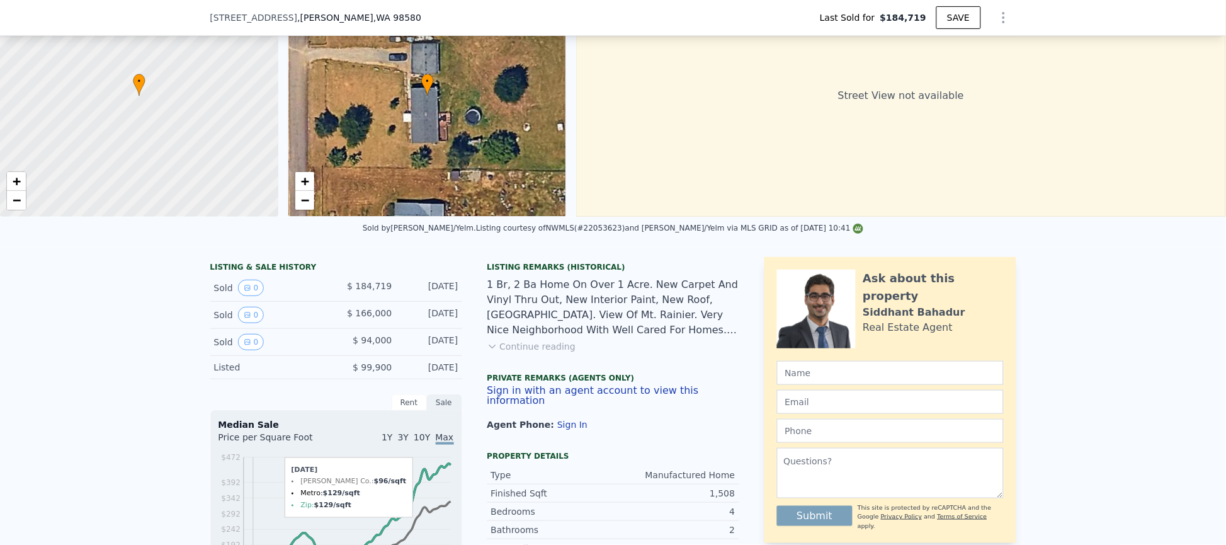
type input "1546"
checkbox input "false"
type input "$ 495,000"
type input "$ 35,000"
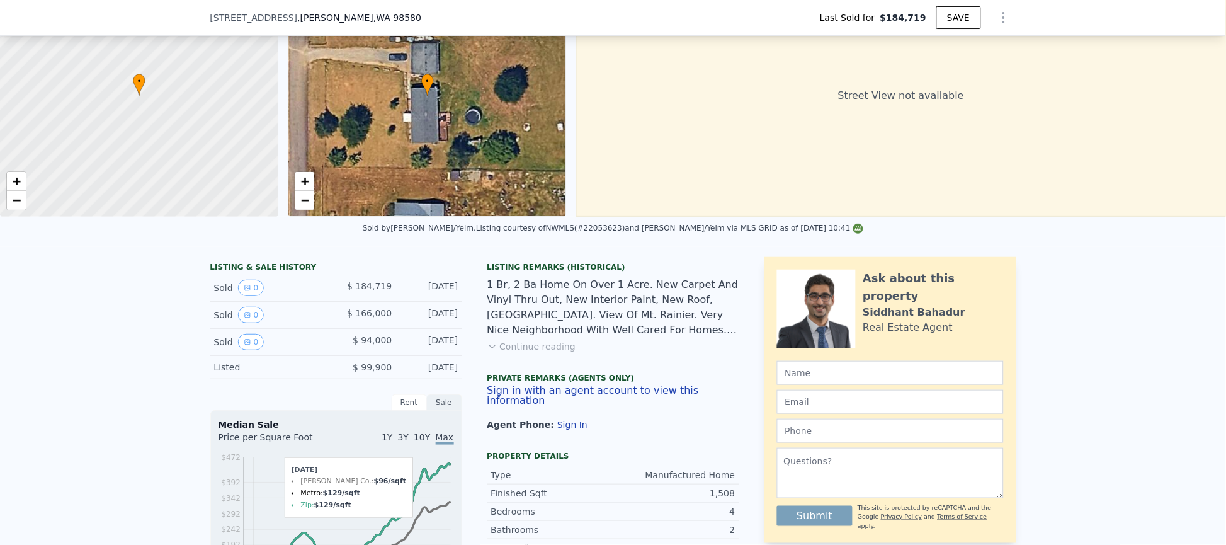
type input "$ 63,170"
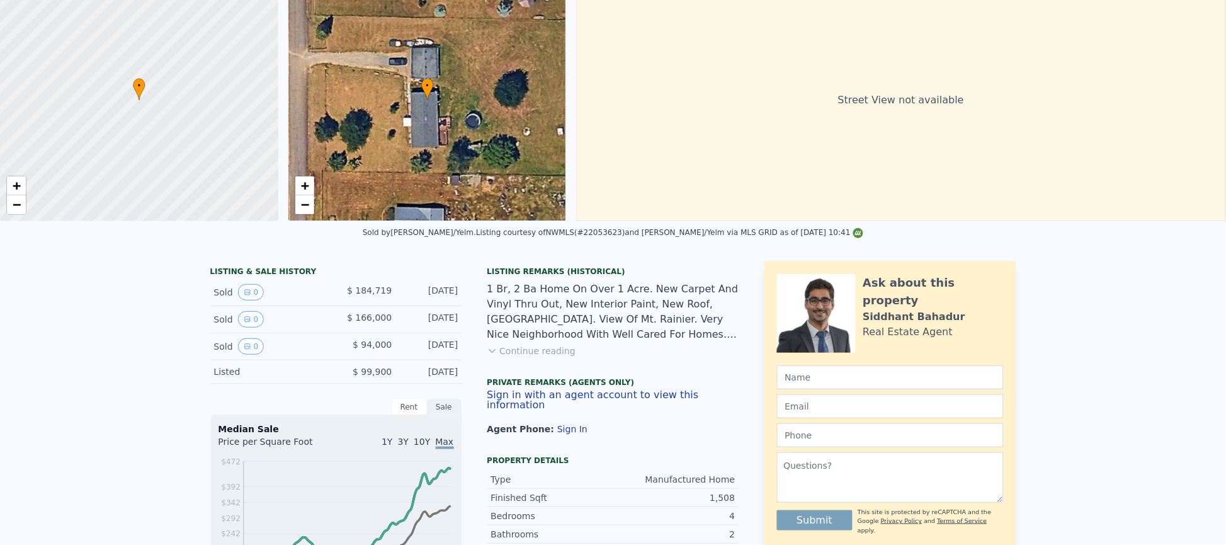
scroll to position [0, 0]
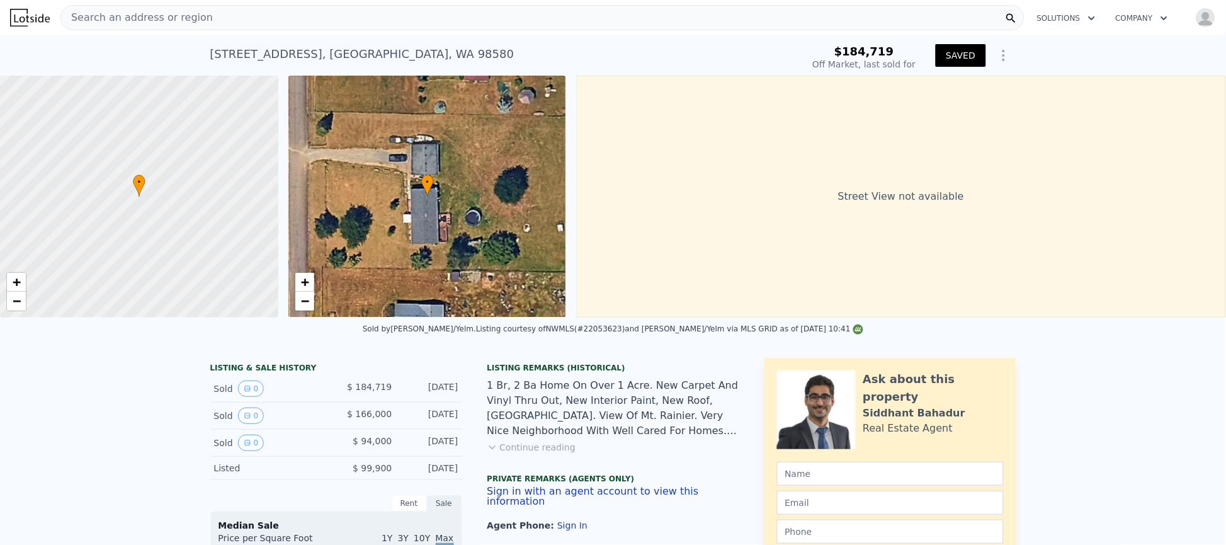
click at [336, 20] on div "Search an address or region" at bounding box center [542, 17] width 964 height 25
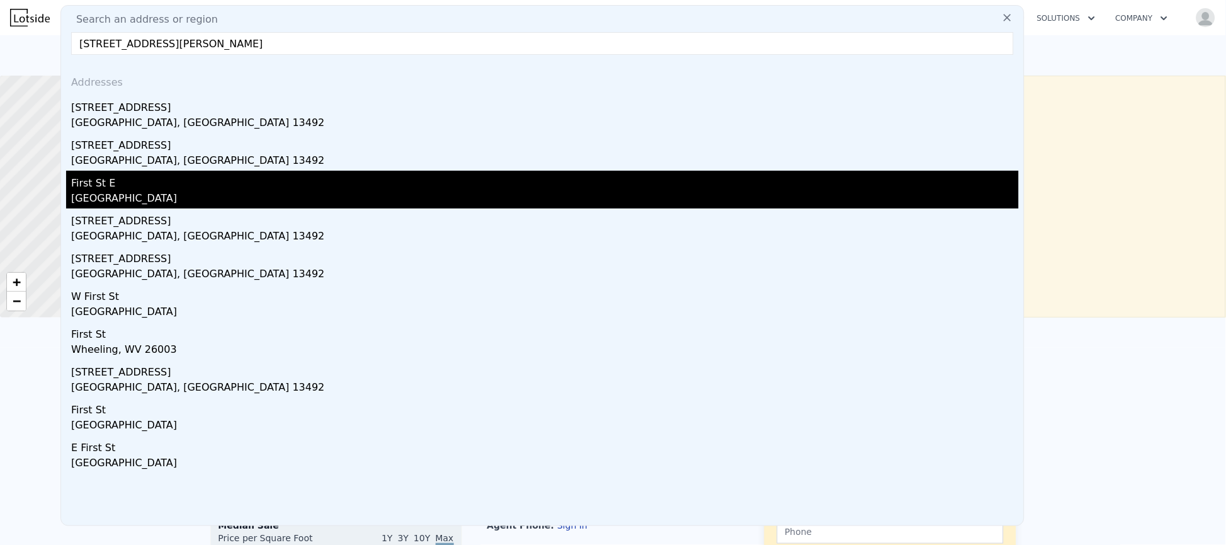
type input "7 first street west, wh"
click at [149, 187] on div "First St E" at bounding box center [545, 181] width 948 height 20
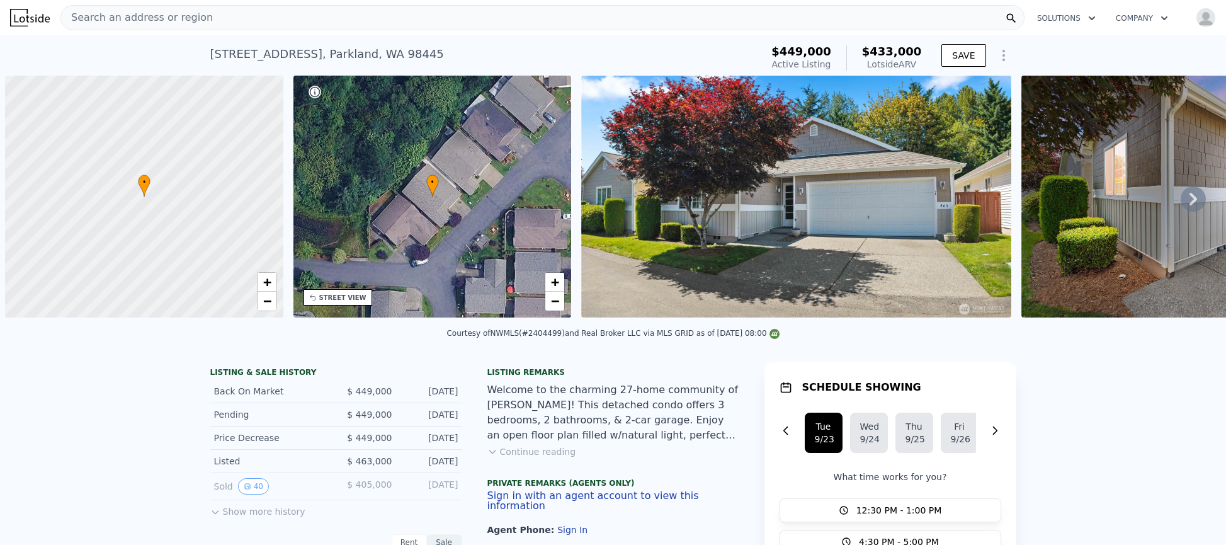
select select "30"
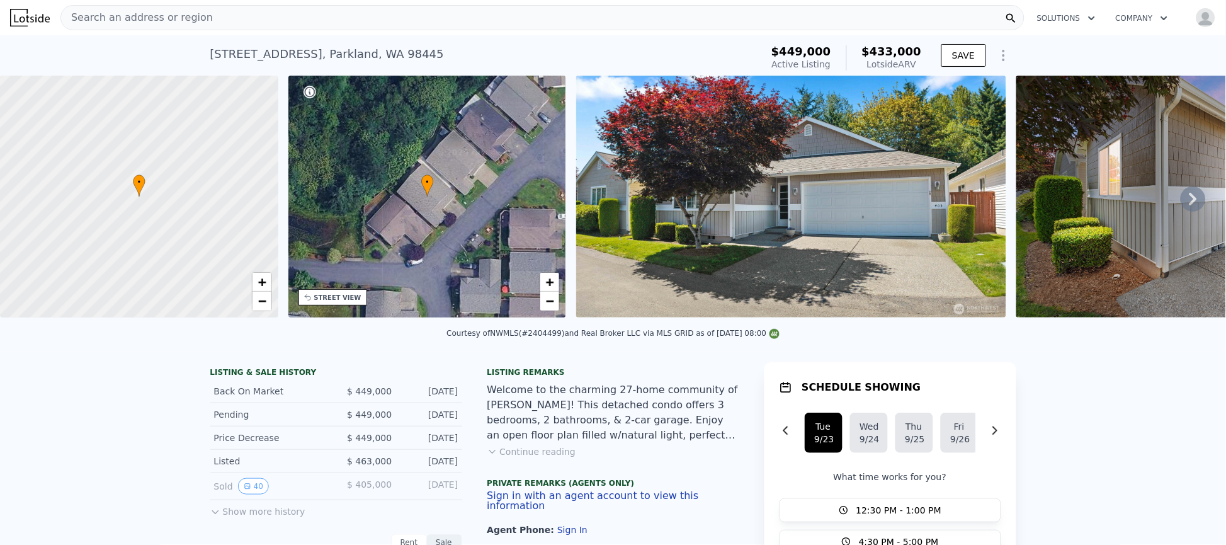
click at [222, 11] on div "Search an address or region" at bounding box center [542, 17] width 964 height 25
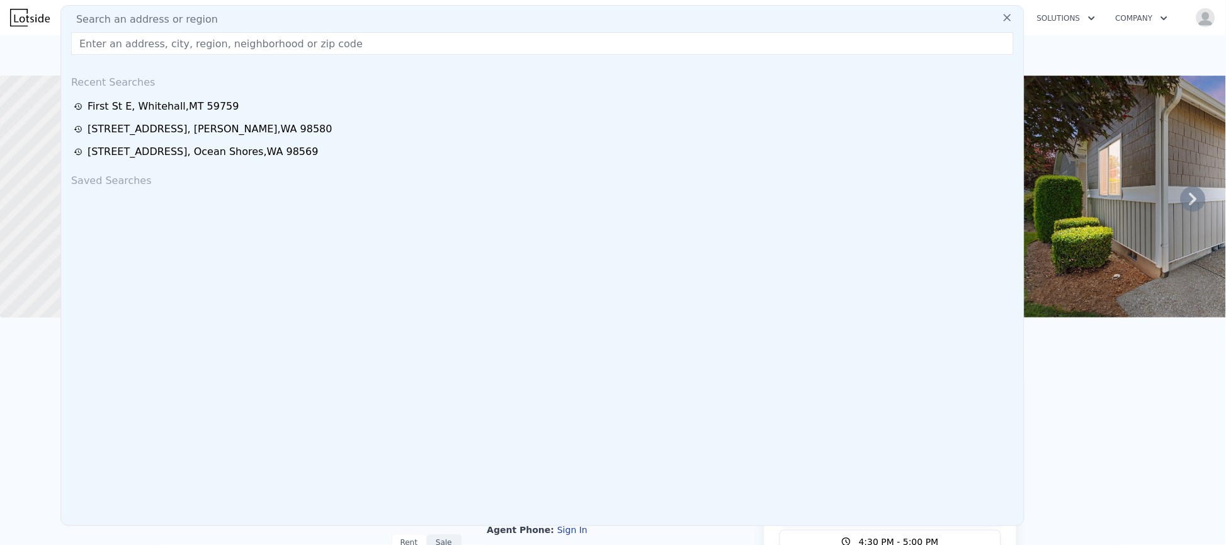
checkbox input "false"
